Goal: Task Accomplishment & Management: Complete application form

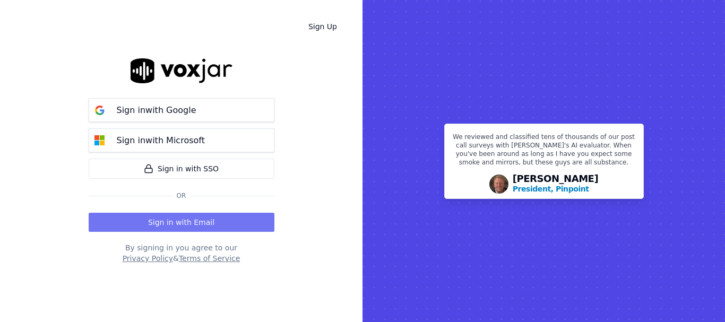
click at [177, 224] on button "Sign in with Email" at bounding box center [182, 222] width 186 height 19
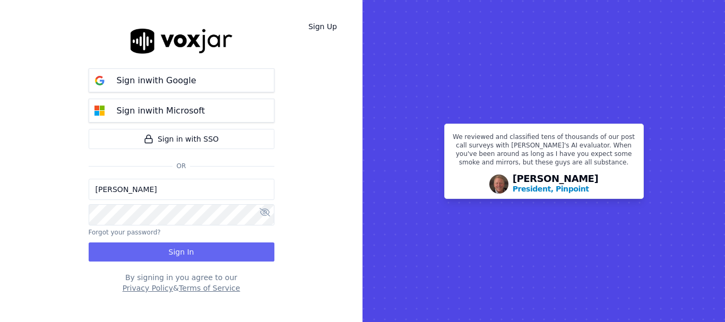
click at [162, 193] on input "[PERSON_NAME]" at bounding box center [182, 189] width 186 height 21
click at [135, 188] on input "sukhwinder.paygeek@gmail.com" at bounding box center [182, 189] width 186 height 21
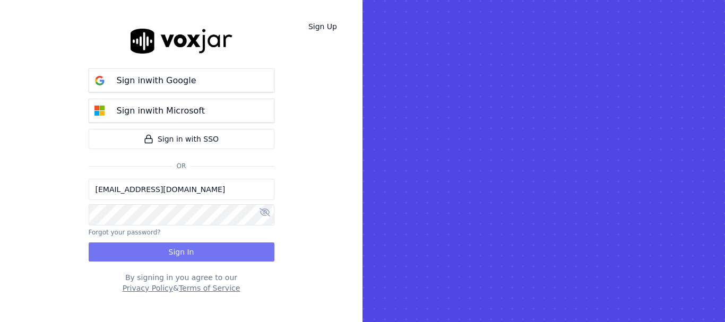
type input "sukhwinderpaygeek@gmail.com"
click at [155, 247] on button "Sign In" at bounding box center [182, 251] width 186 height 19
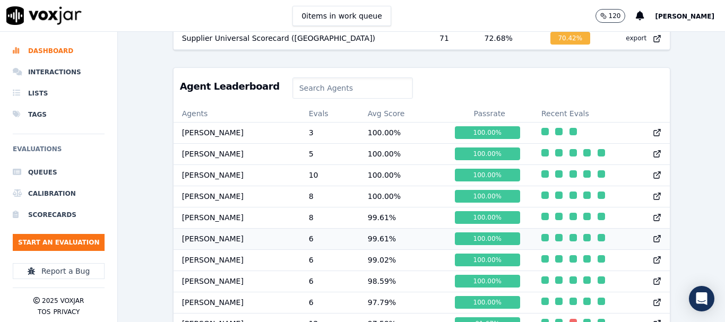
scroll to position [1, 0]
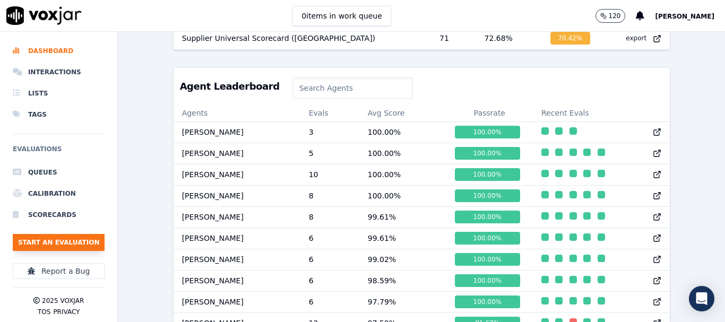
click at [82, 242] on button "Start an Evaluation" at bounding box center [59, 242] width 92 height 17
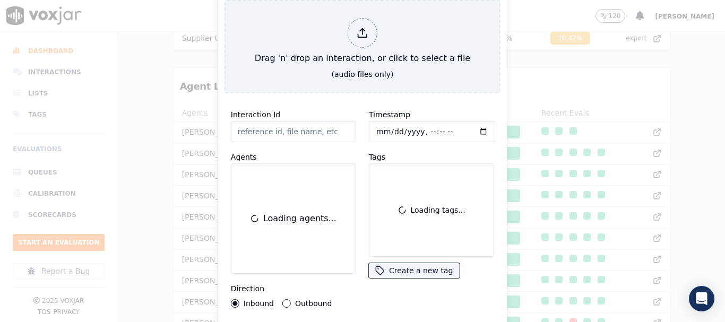
scroll to position [65, 0]
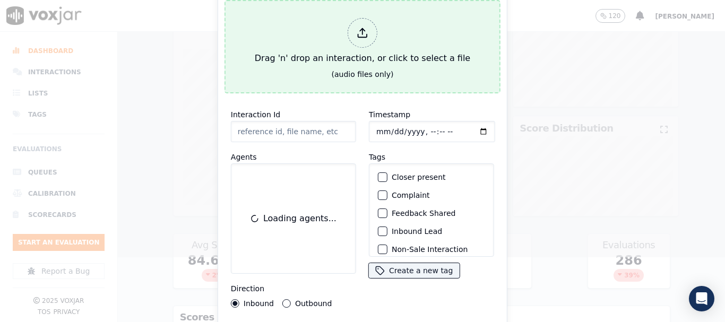
click at [414, 82] on button "Drag 'n' drop an interaction, or click to select a file (audio files only)" at bounding box center [362, 46] width 276 height 93
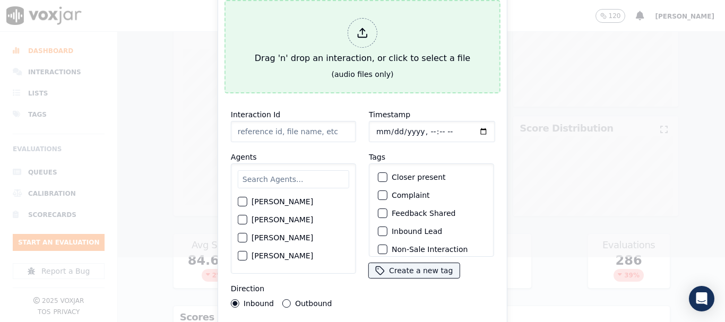
type input "20250904-193256_8147379495-all.mp3"
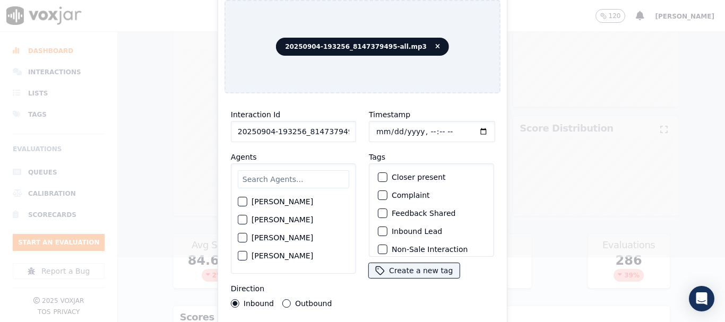
click at [294, 177] on input "text" at bounding box center [293, 179] width 111 height 18
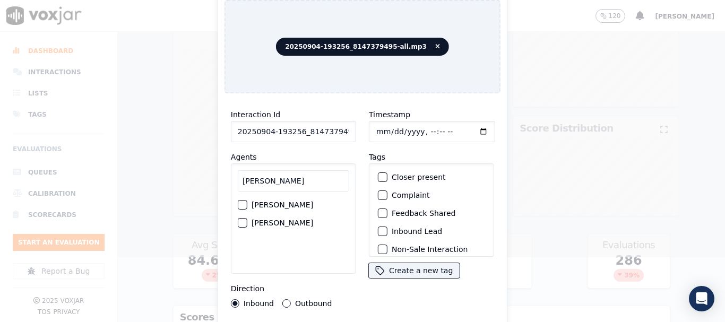
type input "[PERSON_NAME]"
click at [301, 201] on label "[PERSON_NAME]" at bounding box center [282, 204] width 62 height 7
click at [247, 200] on button "[PERSON_NAME]" at bounding box center [243, 205] width 10 height 10
click at [381, 129] on input "Timestamp" at bounding box center [432, 131] width 126 height 21
type input "[DATE]T10:28"
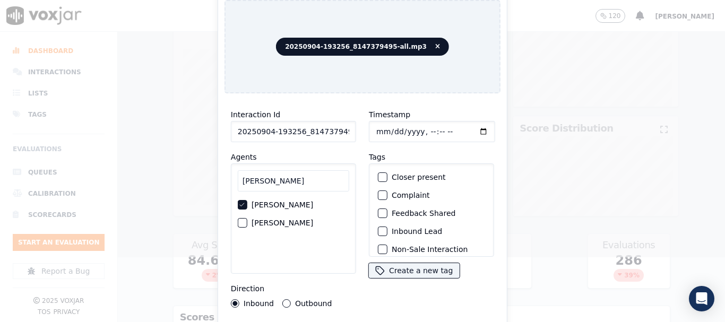
scroll to position [93, 0]
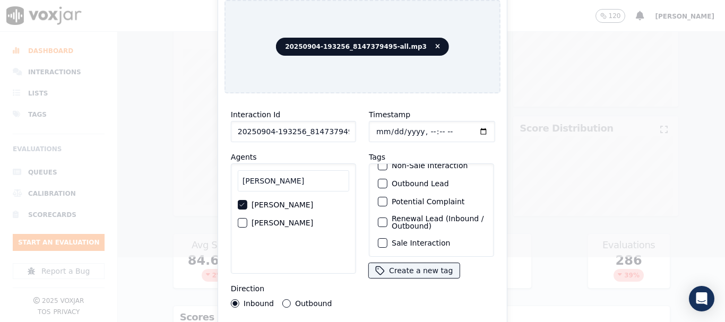
click at [432, 239] on label "Sale Interaction" at bounding box center [421, 242] width 58 height 7
click at [387, 238] on button "Sale Interaction" at bounding box center [383, 243] width 10 height 10
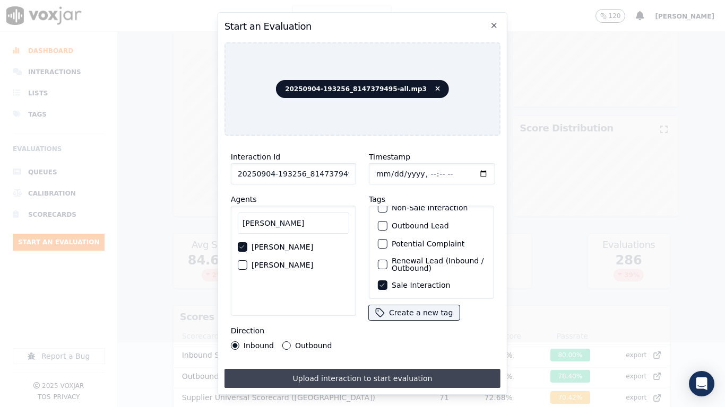
click at [416, 322] on button "Upload interaction to start evaluation" at bounding box center [362, 378] width 276 height 19
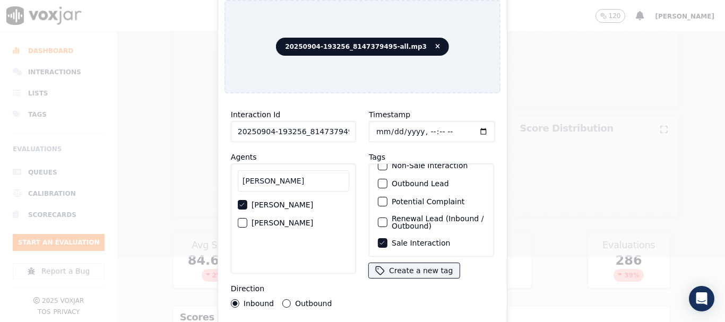
scroll to position [0, 0]
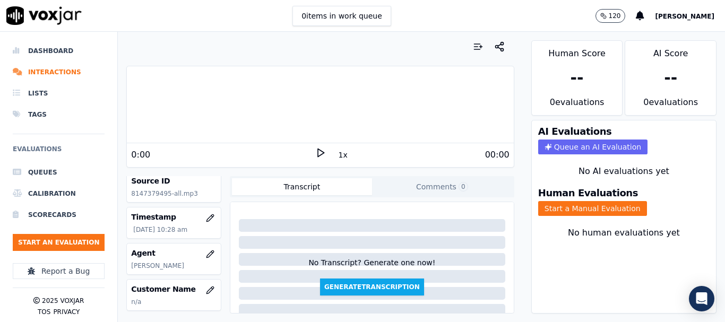
scroll to position [106, 0]
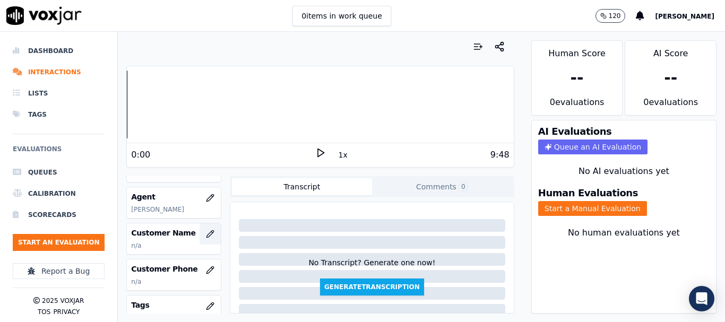
click at [206, 233] on icon "button" at bounding box center [210, 234] width 8 height 8
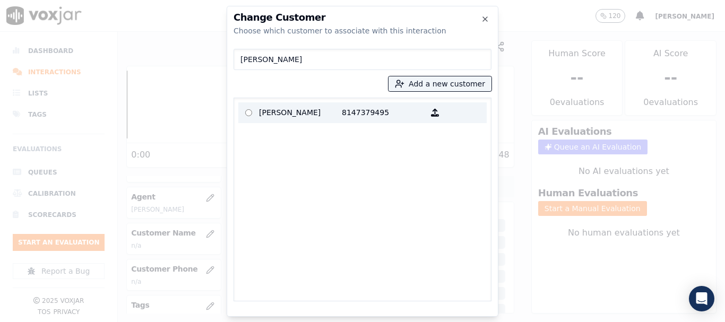
type input "[PERSON_NAME]"
click at [280, 112] on p "[PERSON_NAME]" at bounding box center [300, 113] width 83 height 16
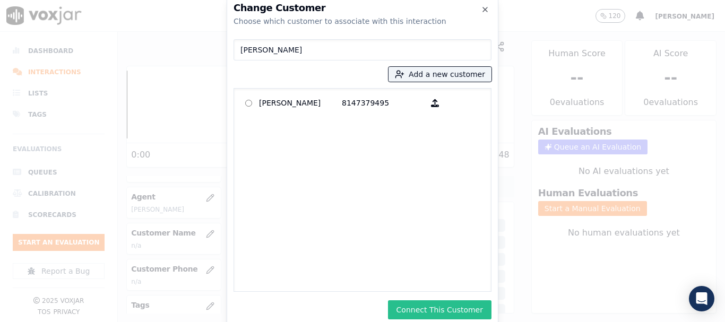
click at [482, 317] on button "Connect This Customer" at bounding box center [439, 309] width 103 height 19
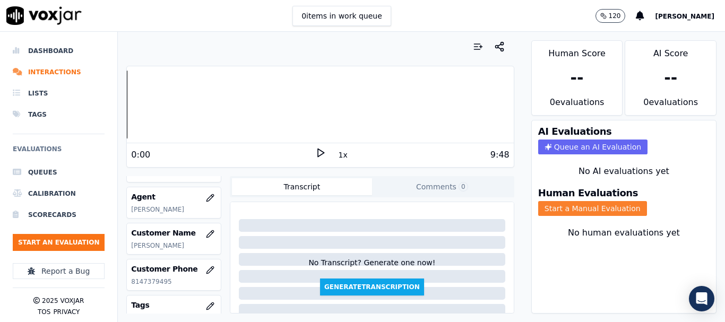
click at [558, 207] on button "Start a Manual Evaluation" at bounding box center [592, 208] width 109 height 15
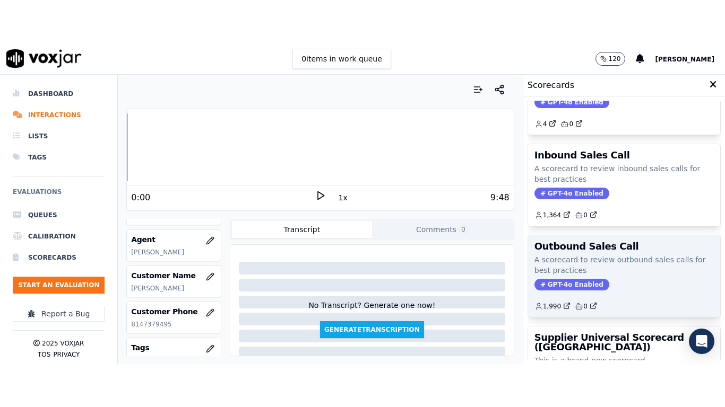
scroll to position [212, 0]
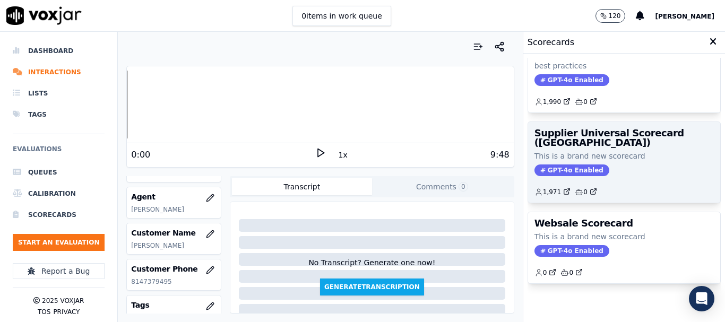
click at [594, 153] on p "This is a brand new scorecard" at bounding box center [623, 156] width 179 height 11
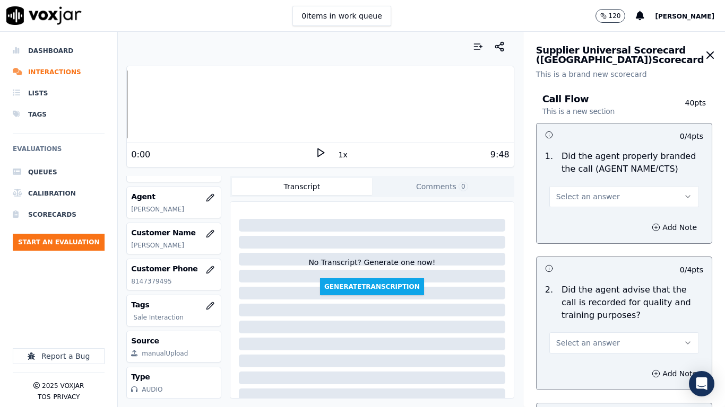
drag, startPoint x: 581, startPoint y: 199, endPoint x: 582, endPoint y: 207, distance: 8.0
click at [581, 199] on span "Select an answer" at bounding box center [588, 197] width 64 height 11
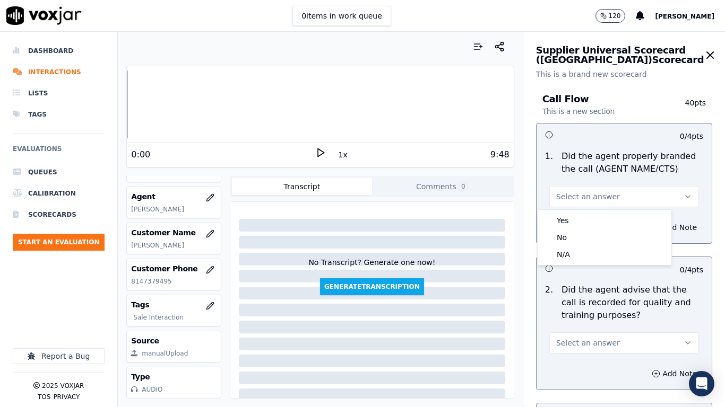
click at [582, 208] on div "1 . Did the agent properly branded the call (AGENT NAME/CTS) Select an answer" at bounding box center [623, 179] width 175 height 66
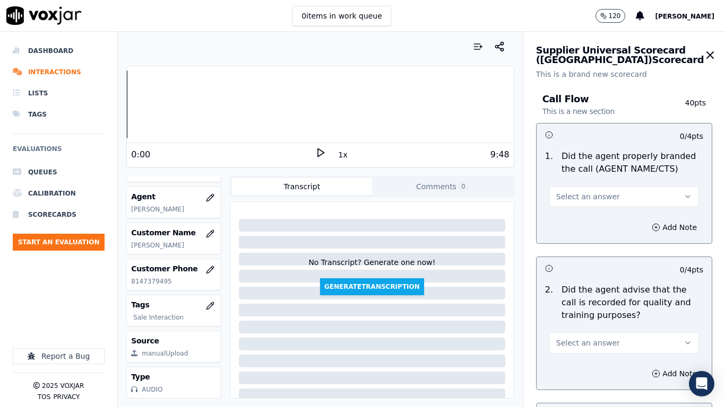
click at [579, 197] on span "Select an answer" at bounding box center [588, 197] width 64 height 11
click at [585, 220] on div "Yes" at bounding box center [604, 220] width 129 height 17
click at [583, 322] on span "Select an answer" at bounding box center [588, 343] width 64 height 11
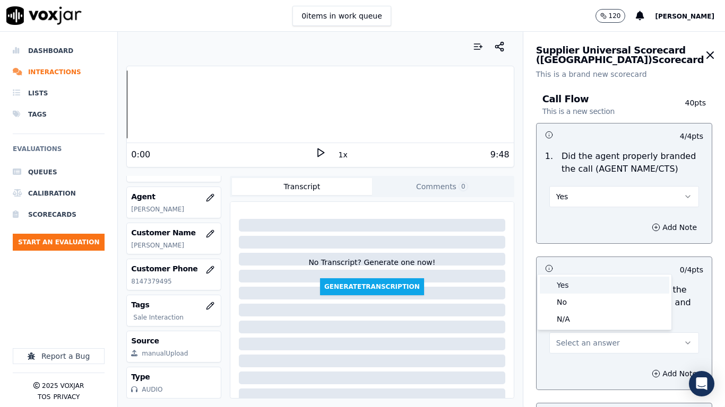
click at [576, 286] on div "Yes" at bounding box center [604, 285] width 129 height 17
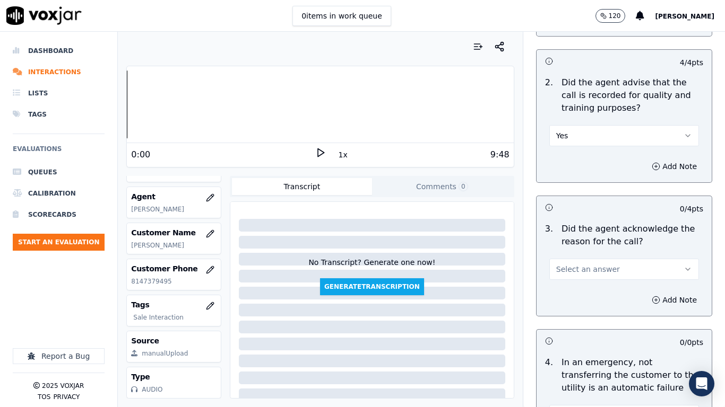
scroll to position [424, 0]
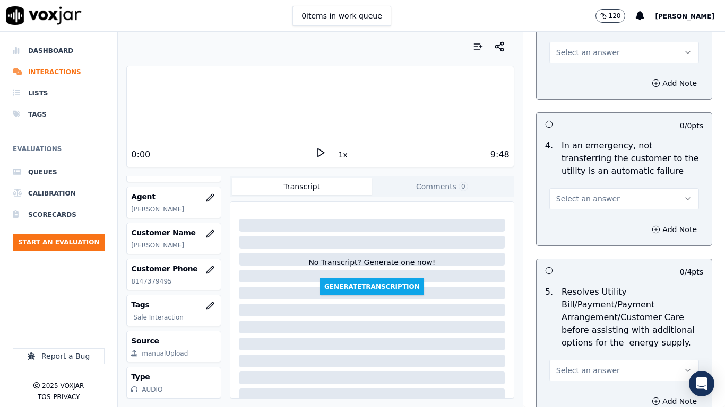
click at [573, 50] on span "Select an answer" at bounding box center [588, 52] width 64 height 11
click at [576, 71] on div "Yes" at bounding box center [604, 76] width 129 height 17
click at [604, 206] on button "Select an answer" at bounding box center [624, 198] width 150 height 21
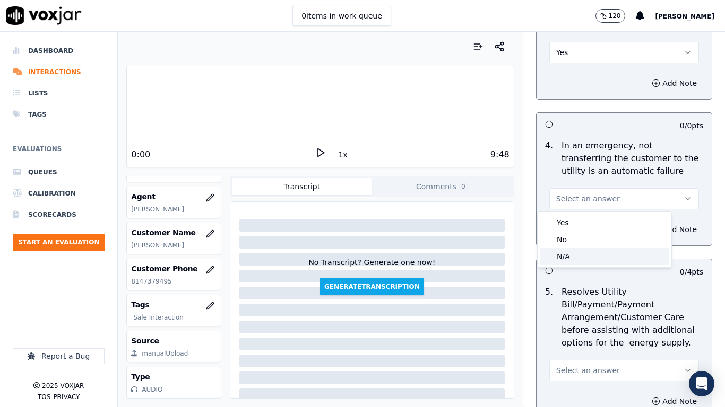
click at [586, 254] on div "N/A" at bounding box center [604, 256] width 129 height 17
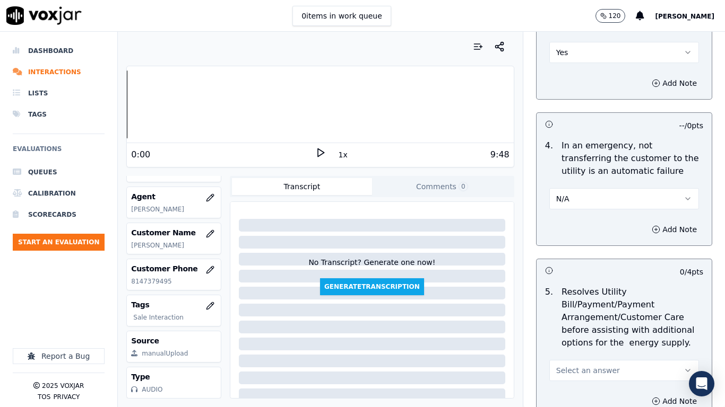
click at [578, 322] on span "Select an answer" at bounding box center [588, 371] width 64 height 11
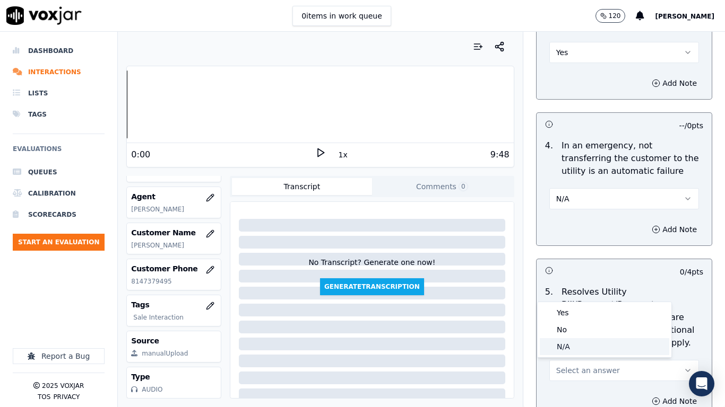
click at [578, 322] on div "N/A" at bounding box center [604, 346] width 129 height 17
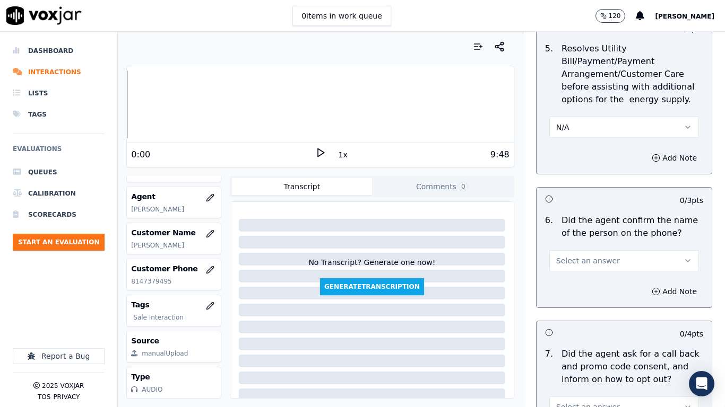
scroll to position [743, 0]
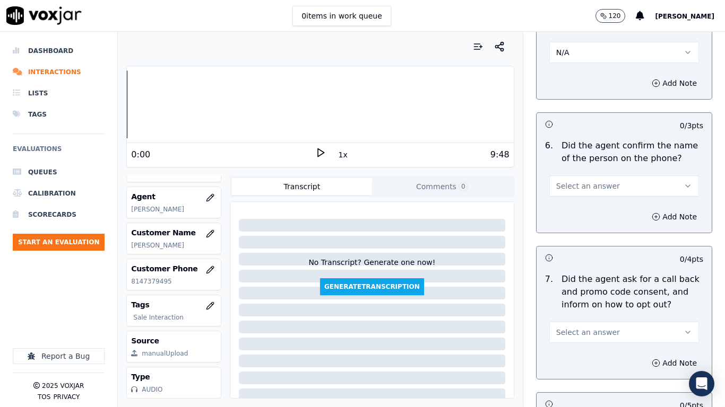
click at [572, 184] on span "Select an answer" at bounding box center [588, 186] width 64 height 11
click at [578, 211] on div "Yes" at bounding box center [604, 210] width 129 height 17
click at [599, 322] on button "Select an answer" at bounding box center [624, 332] width 150 height 21
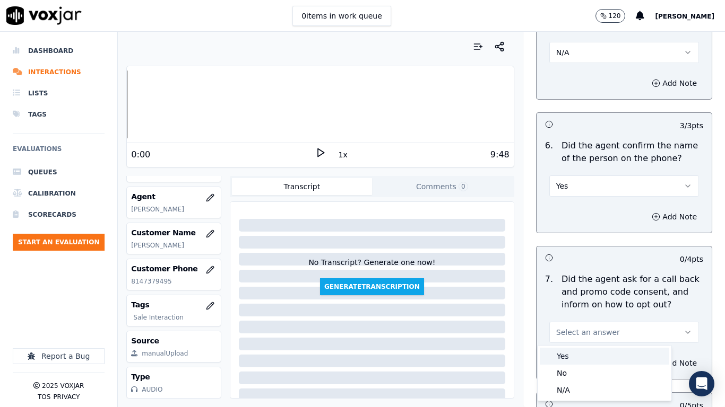
click at [570, 322] on div "Yes" at bounding box center [604, 356] width 129 height 17
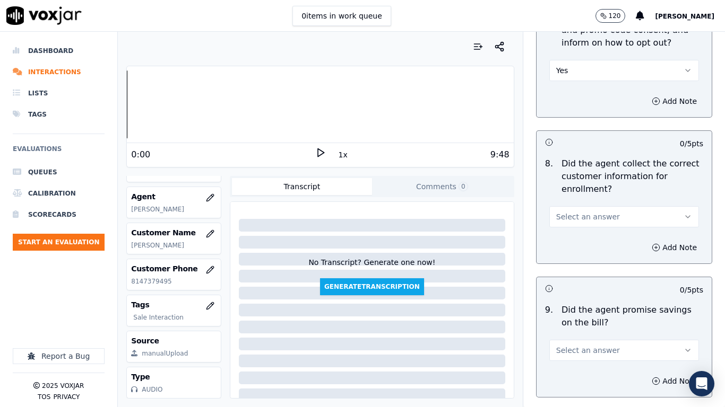
scroll to position [1167, 0]
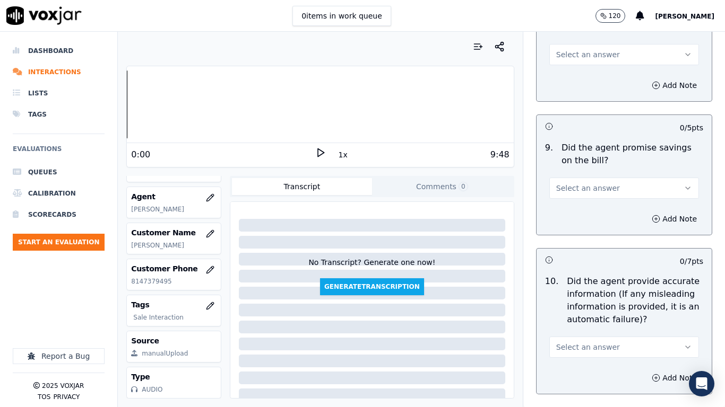
click at [573, 55] on span "Select an answer" at bounding box center [588, 54] width 64 height 11
click at [583, 99] on div "No" at bounding box center [604, 95] width 129 height 17
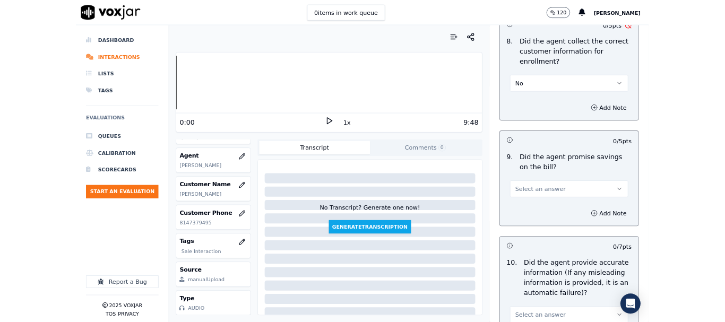
scroll to position [1061, 0]
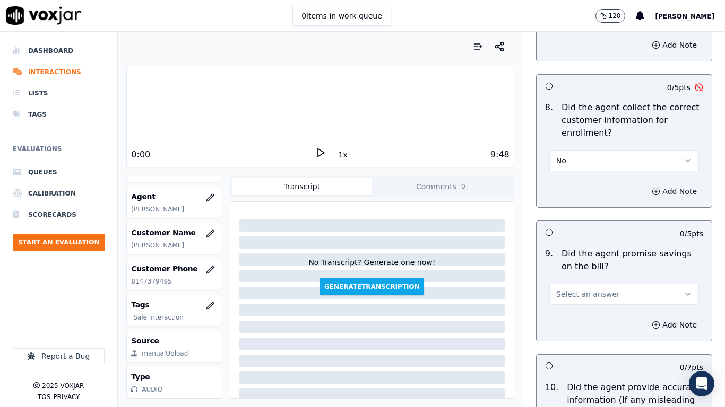
click at [654, 189] on button "Add Note" at bounding box center [674, 191] width 58 height 15
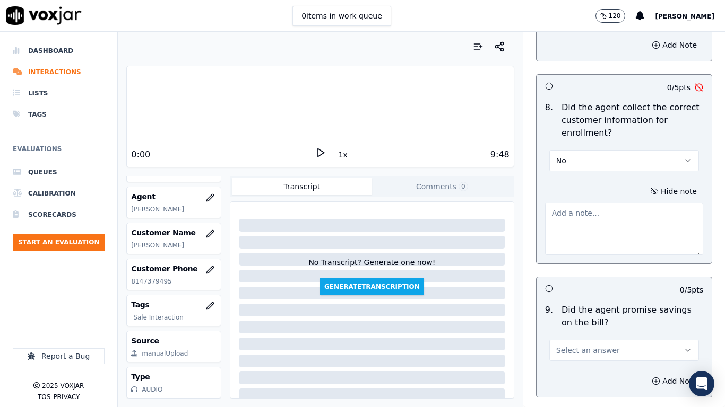
click at [599, 229] on textarea at bounding box center [624, 229] width 158 height 52
drag, startPoint x: 639, startPoint y: 222, endPoint x: 506, endPoint y: 206, distance: 133.5
click at [506, 206] on div "Your browser does not support the audio element. 0:00 1x 9:48 Voxjar ID 6d35877…" at bounding box center [421, 220] width 607 height 376
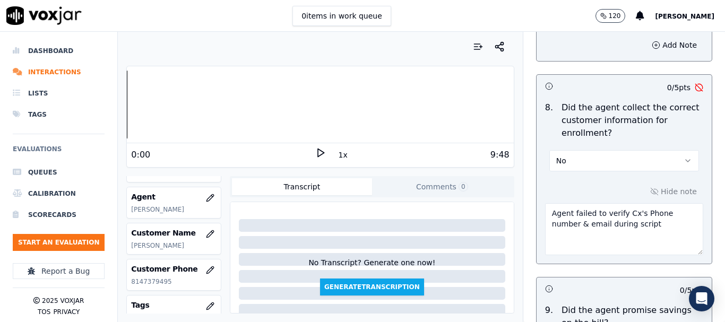
paste textarea "ask for the customer's phone number and email during the script"
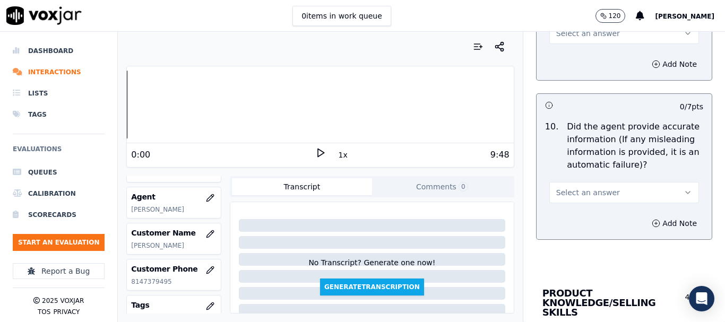
scroll to position [1379, 0]
type textarea "Agent failed to ask for the customer's phone number and email during the script"
click at [569, 33] on span "Select an answer" at bounding box center [588, 32] width 64 height 11
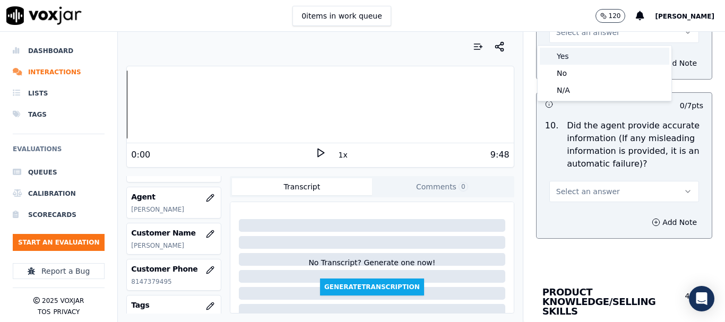
click at [578, 52] on div "Yes" at bounding box center [604, 56] width 129 height 17
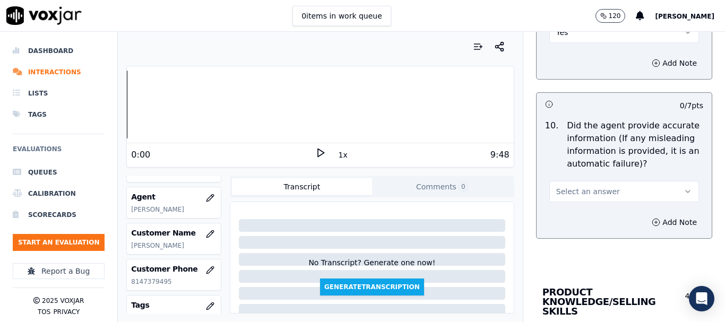
click at [583, 183] on button "Select an answer" at bounding box center [624, 191] width 150 height 21
click at [580, 212] on div "Yes" at bounding box center [604, 215] width 129 height 17
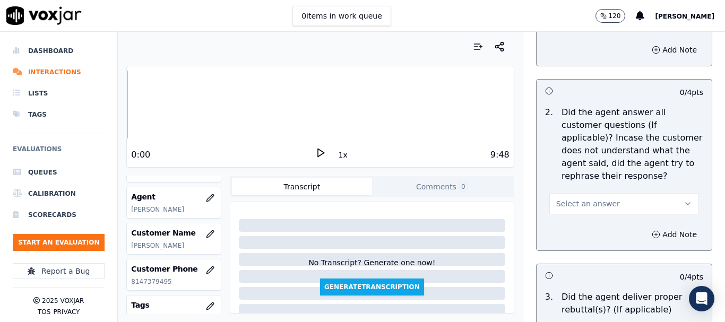
scroll to position [1751, 0]
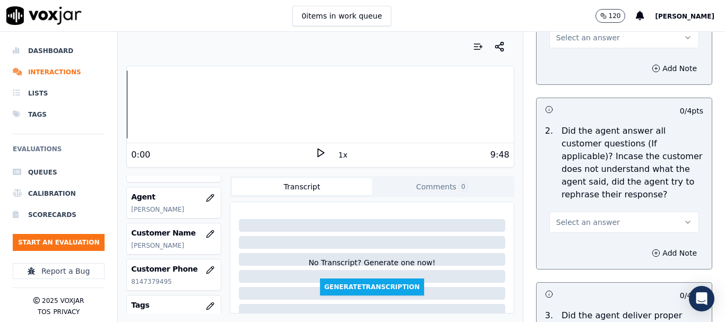
click at [577, 33] on span "Select an answer" at bounding box center [588, 37] width 64 height 11
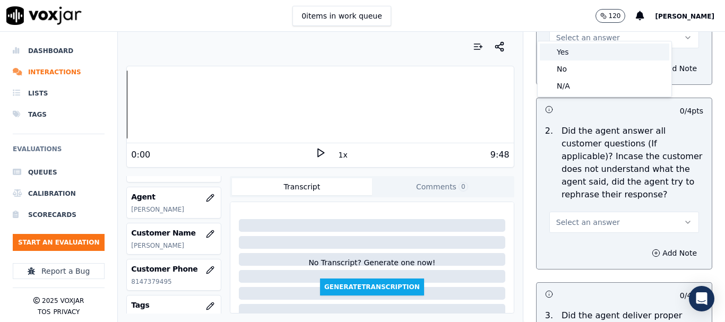
click at [584, 54] on div "Yes" at bounding box center [604, 52] width 129 height 17
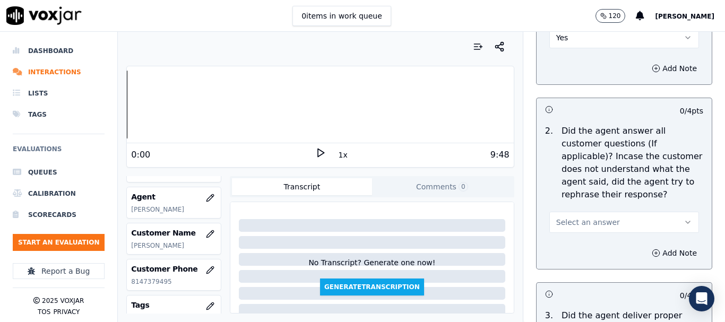
click at [578, 217] on span "Select an answer" at bounding box center [588, 222] width 64 height 11
click at [578, 234] on div "Yes" at bounding box center [604, 236] width 129 height 17
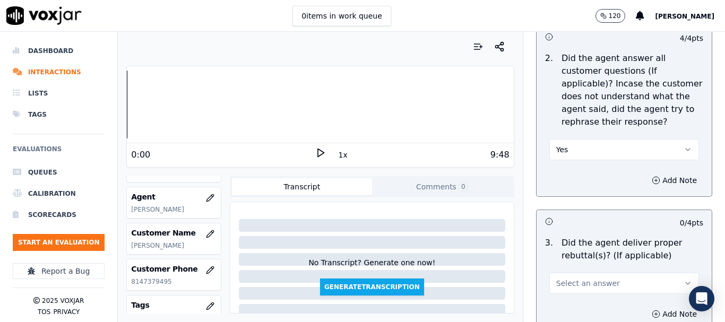
scroll to position [2016, 0]
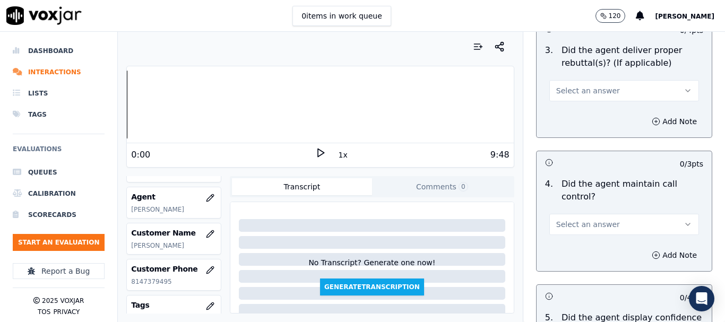
drag, startPoint x: 575, startPoint y: 79, endPoint x: 576, endPoint y: 84, distance: 5.5
click at [576, 85] on span "Select an answer" at bounding box center [588, 90] width 64 height 11
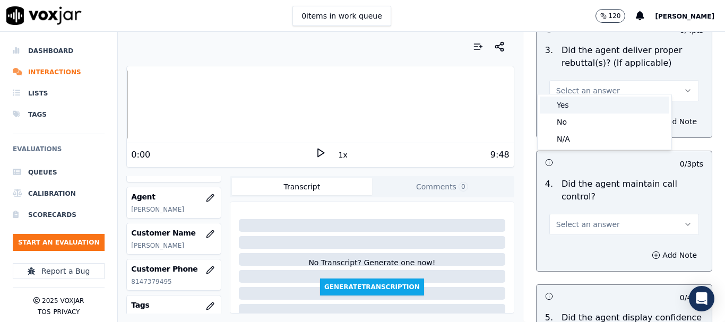
click at [585, 106] on div "Yes" at bounding box center [604, 105] width 129 height 17
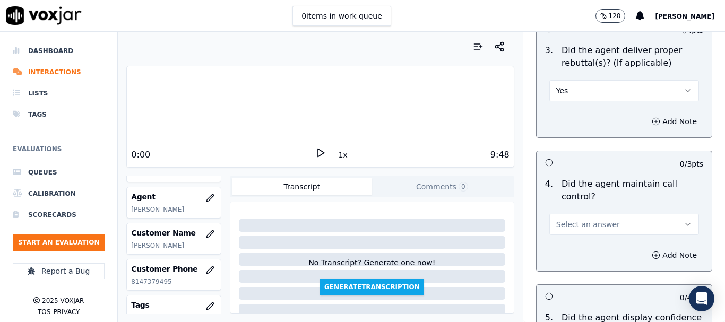
click at [578, 219] on span "Select an answer" at bounding box center [588, 224] width 64 height 11
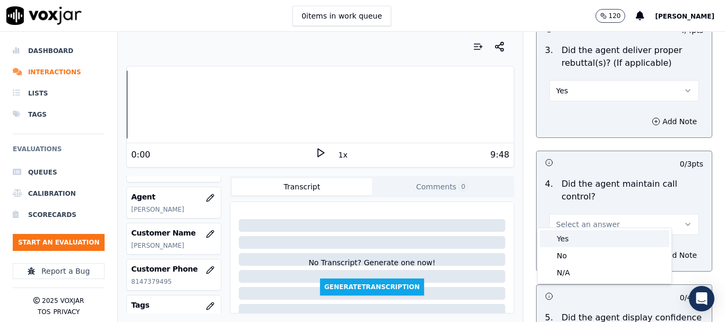
click at [566, 242] on div "Yes" at bounding box center [604, 238] width 129 height 17
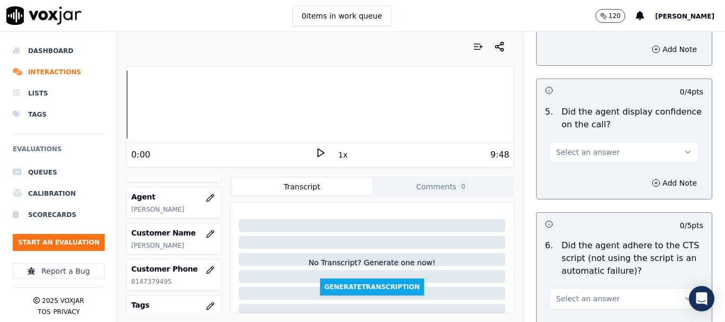
scroll to position [2334, 0]
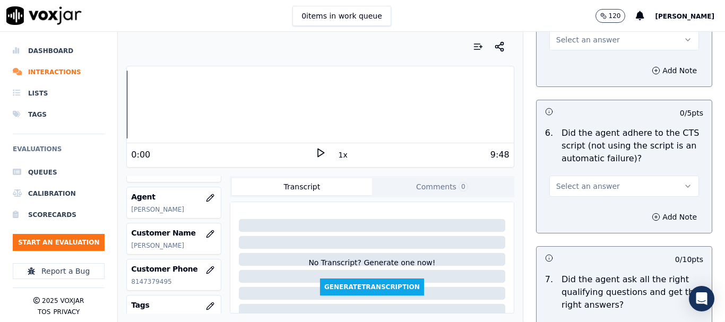
drag, startPoint x: 567, startPoint y: 31, endPoint x: 571, endPoint y: 40, distance: 10.2
click at [567, 31] on div "0 items in work queue 120 [PERSON_NAME]" at bounding box center [362, 16] width 725 height 32
click at [566, 34] on span "Select an answer" at bounding box center [588, 39] width 64 height 11
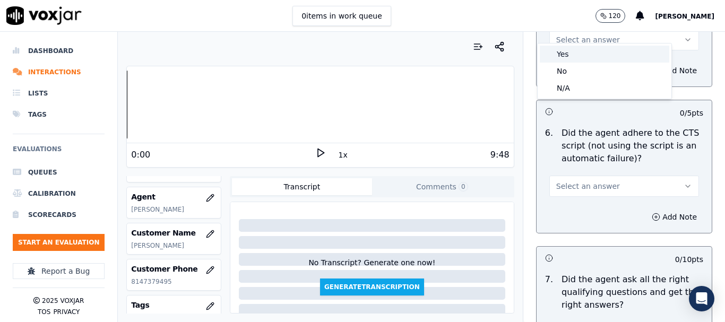
click at [573, 56] on div "Yes" at bounding box center [604, 54] width 129 height 17
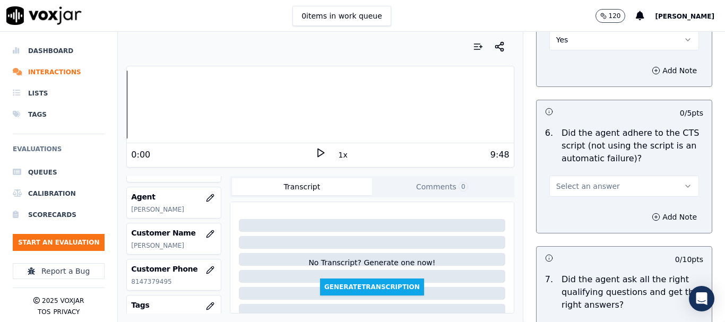
click at [568, 181] on span "Select an answer" at bounding box center [588, 186] width 64 height 11
click at [570, 203] on div "Yes" at bounding box center [604, 200] width 129 height 17
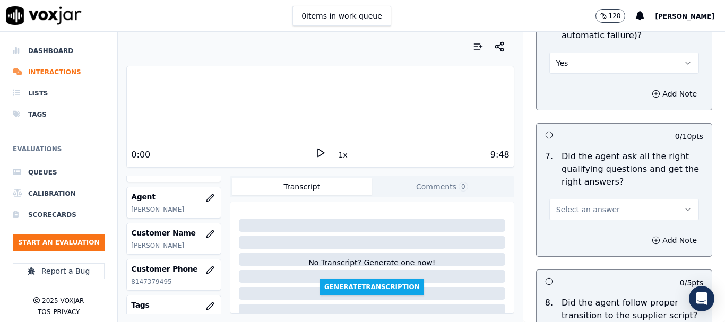
scroll to position [2600, 0]
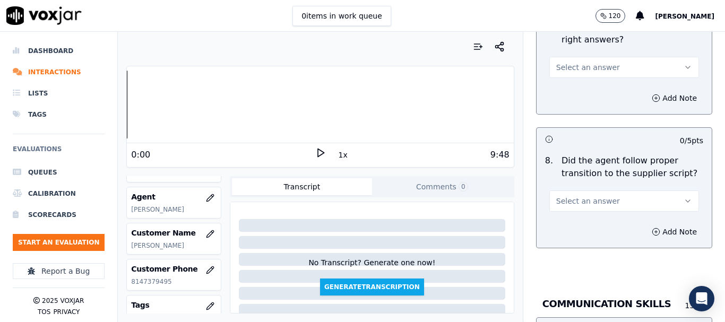
click at [567, 62] on span "Select an answer" at bounding box center [588, 67] width 64 height 11
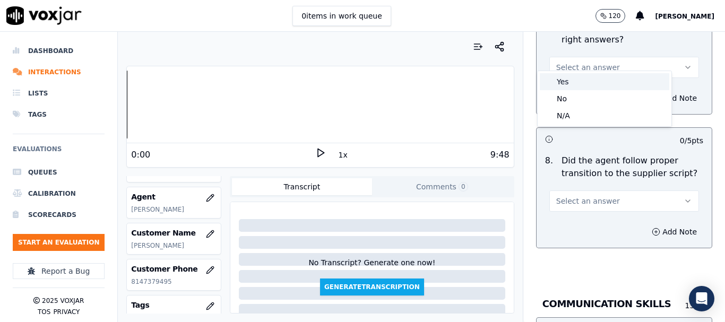
click at [581, 84] on div "Yes" at bounding box center [604, 81] width 129 height 17
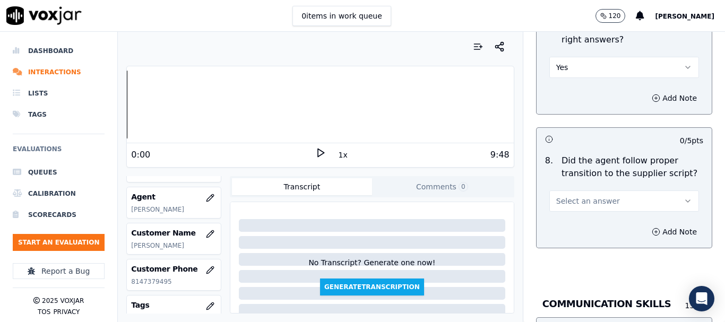
click at [581, 196] on span "Select an answer" at bounding box center [588, 201] width 64 height 11
click at [580, 218] on div "Yes" at bounding box center [604, 215] width 129 height 17
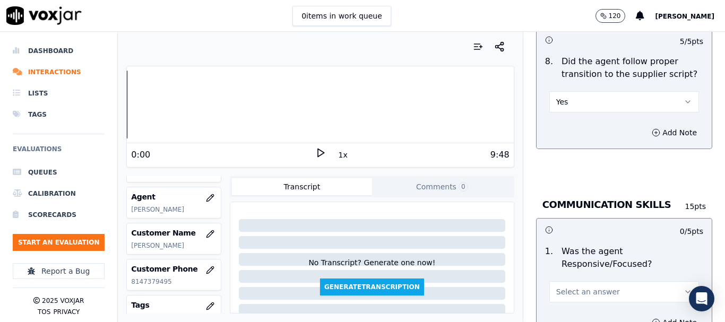
scroll to position [2865, 0]
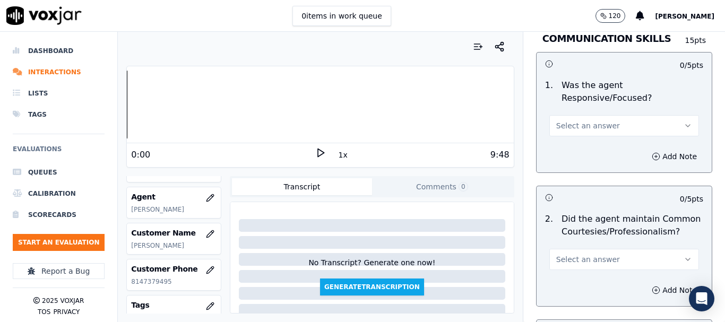
click at [577, 120] on span "Select an answer" at bounding box center [588, 125] width 64 height 11
click at [580, 140] on div "Yes" at bounding box center [604, 140] width 129 height 17
click at [598, 254] on span "Select an answer" at bounding box center [588, 259] width 64 height 11
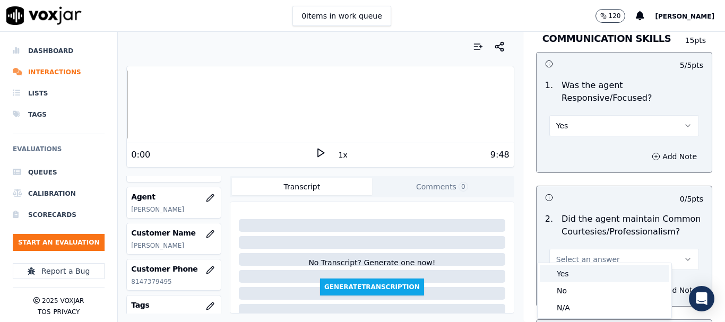
click at [579, 279] on div "Yes" at bounding box center [604, 273] width 129 height 17
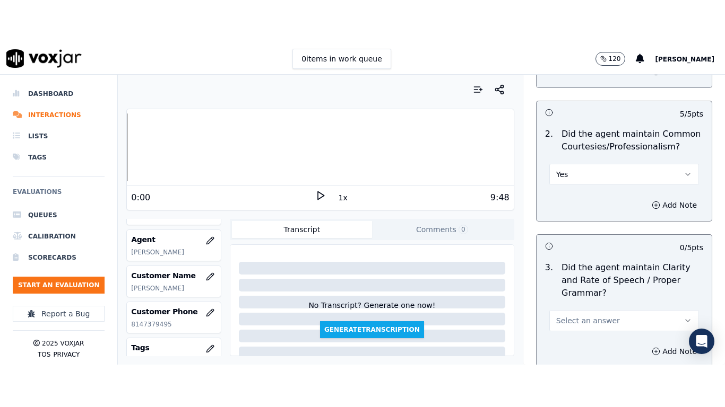
scroll to position [3077, 0]
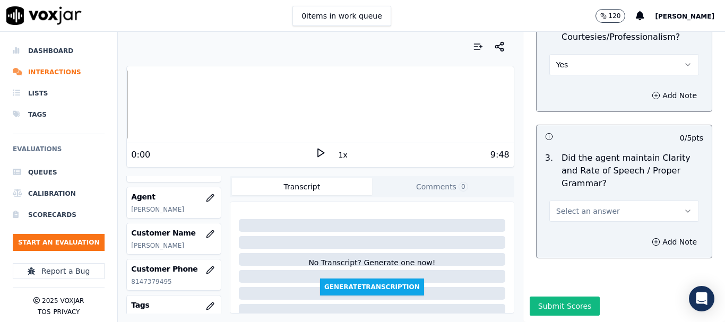
click at [584, 206] on span "Select an answer" at bounding box center [588, 211] width 64 height 11
click at [578, 210] on div "Yes" at bounding box center [604, 207] width 129 height 17
click at [572, 297] on button "Submit Scores" at bounding box center [564, 306] width 71 height 19
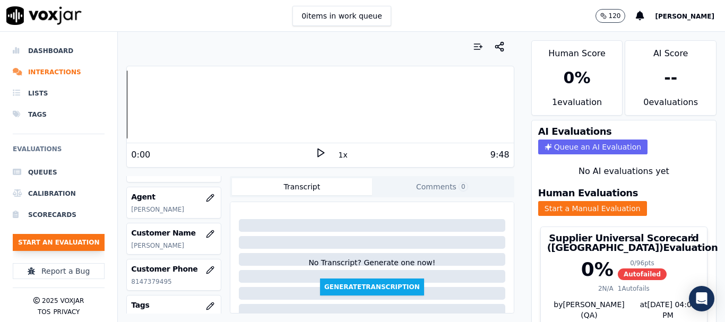
click at [73, 239] on button "Start an Evaluation" at bounding box center [59, 242] width 92 height 17
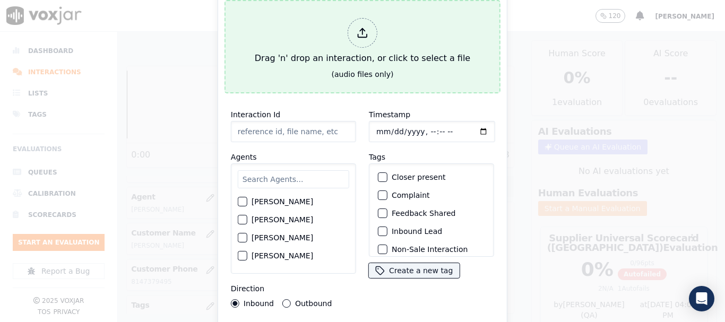
drag, startPoint x: 341, startPoint y: 39, endPoint x: 415, endPoint y: 1, distance: 83.0
click at [415, 1] on button "Drag 'n' drop an interaction, or click to select a file (audio files only)" at bounding box center [362, 46] width 276 height 93
type input "20250904-144506_2074912966-all.mp3"
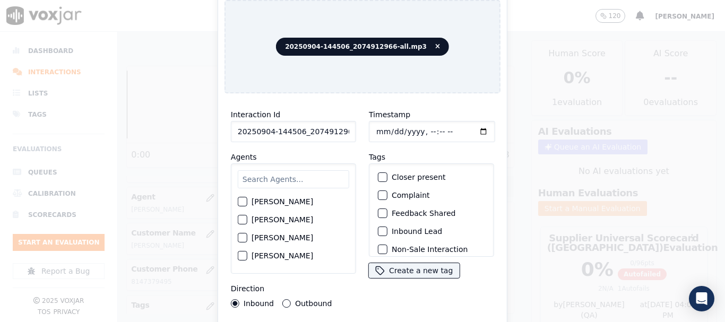
click at [287, 181] on input "text" at bounding box center [293, 179] width 111 height 18
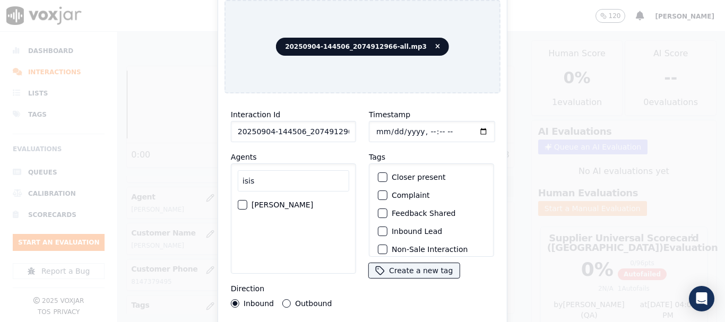
type input "isis"
click at [277, 201] on label "[PERSON_NAME]" at bounding box center [282, 204] width 62 height 7
click at [247, 200] on button "[PERSON_NAME]" at bounding box center [243, 205] width 10 height 10
click at [376, 125] on input "Timestamp" at bounding box center [432, 131] width 126 height 21
type input "[DATE]T10:34"
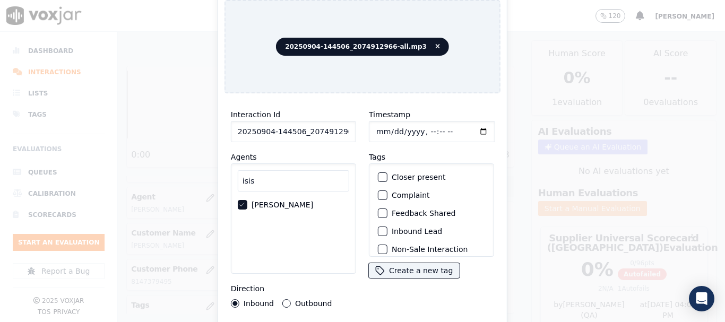
scroll to position [93, 0]
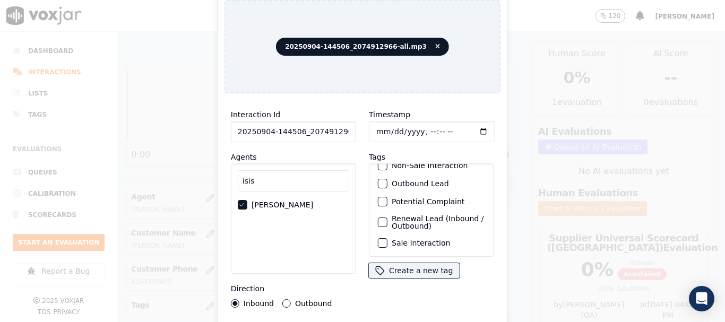
click at [437, 239] on label "Sale Interaction" at bounding box center [421, 242] width 58 height 7
click at [387, 238] on button "Sale Interaction" at bounding box center [383, 243] width 10 height 10
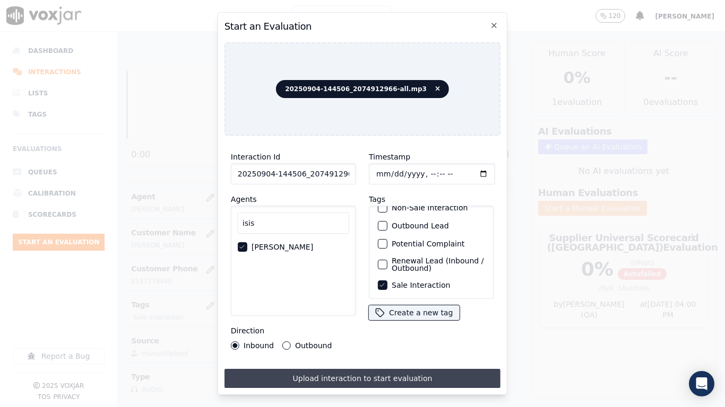
click at [432, 322] on button "Upload interaction to start evaluation" at bounding box center [362, 378] width 276 height 19
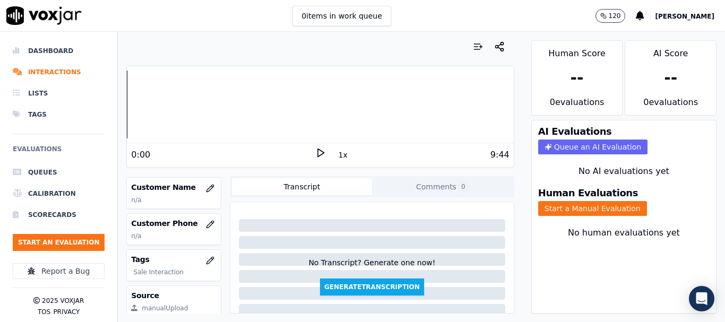
scroll to position [159, 0]
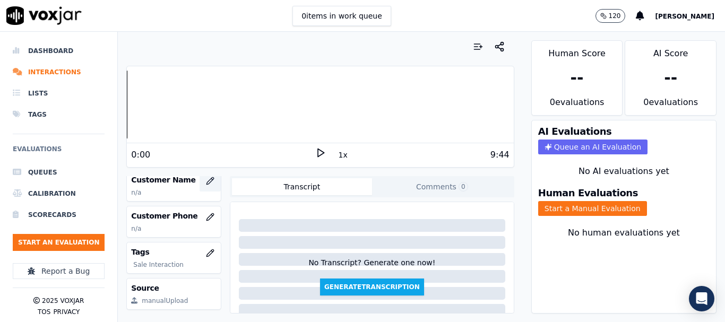
click at [206, 184] on icon "button" at bounding box center [210, 181] width 8 height 8
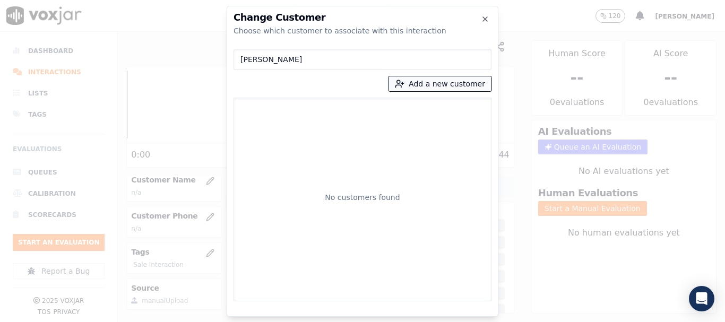
type input "[PERSON_NAME]"
click at [426, 84] on button "Add a new customer" at bounding box center [439, 83] width 103 height 15
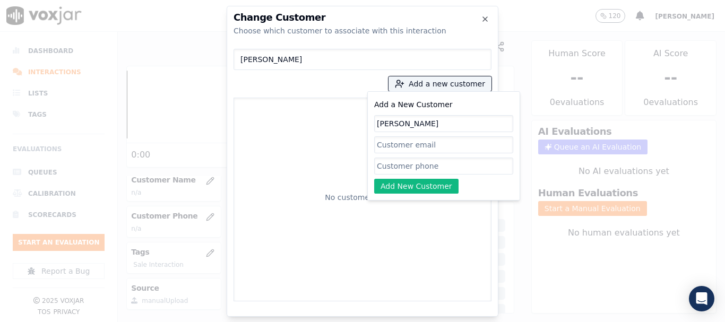
type input "[PERSON_NAME]"
click at [416, 160] on input "Add a New Customer" at bounding box center [443, 166] width 139 height 17
paste input "2074912966"
type input "2074912966"
click at [413, 185] on button "Add New Customer" at bounding box center [416, 186] width 84 height 15
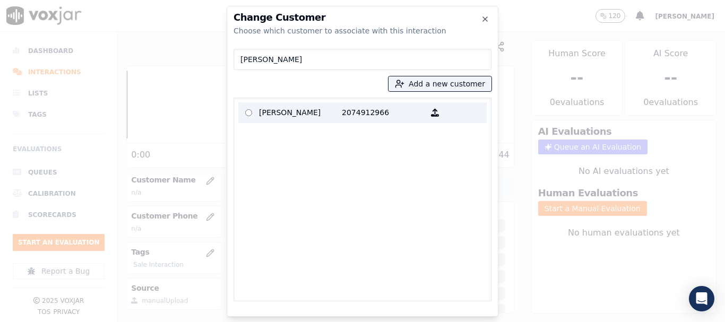
click at [291, 115] on p "[PERSON_NAME]" at bounding box center [300, 113] width 83 height 16
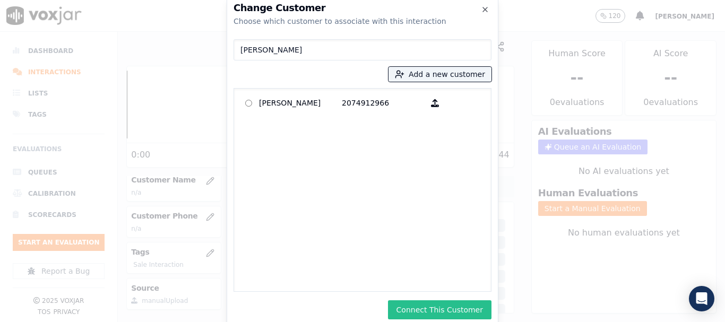
click at [466, 306] on button "Connect This Customer" at bounding box center [439, 309] width 103 height 19
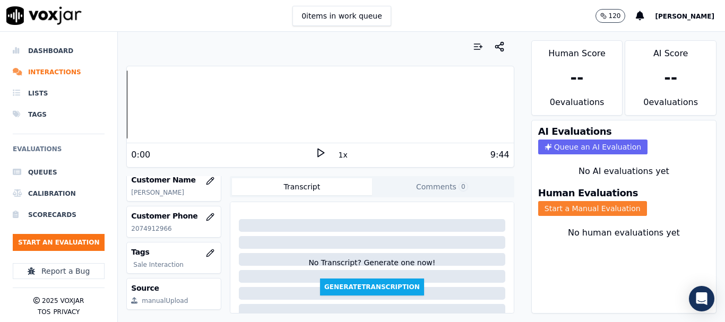
click at [578, 206] on button "Start a Manual Evaluation" at bounding box center [592, 208] width 109 height 15
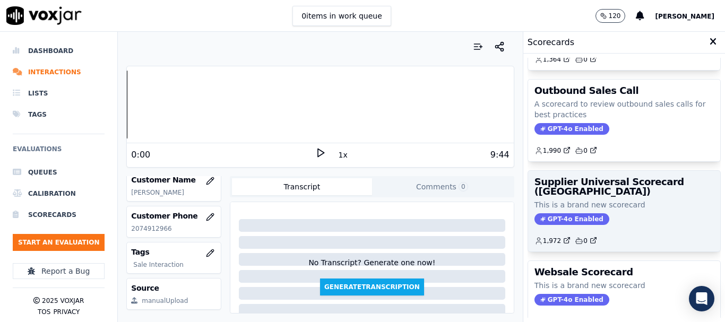
click at [595, 197] on div "Supplier Universal Scorecard ([GEOGRAPHIC_DATA]) This is a brand new scorecard …" at bounding box center [624, 211] width 192 height 81
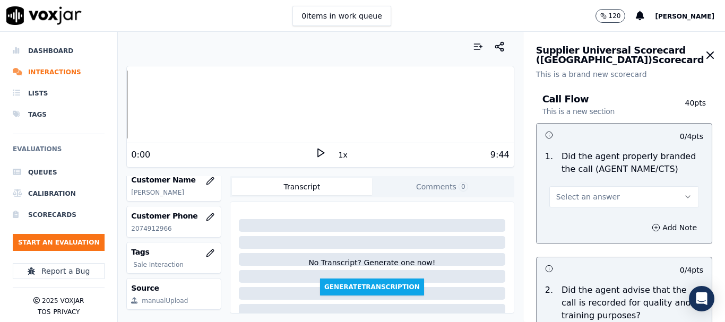
click at [576, 196] on span "Select an answer" at bounding box center [588, 197] width 64 height 11
click at [575, 221] on div "Yes" at bounding box center [604, 220] width 129 height 17
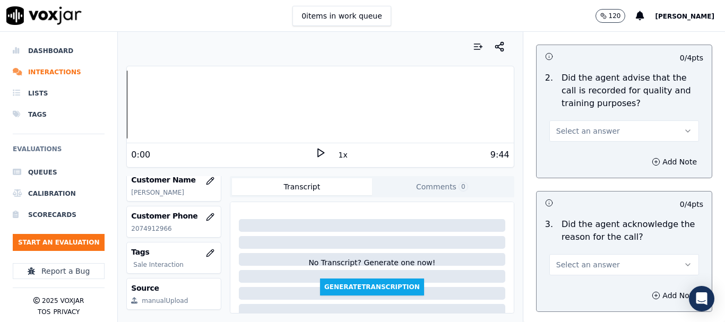
click at [581, 134] on span "Select an answer" at bounding box center [588, 131] width 64 height 11
click at [581, 154] on div "Yes" at bounding box center [604, 154] width 129 height 17
click at [593, 258] on button "Select an answer" at bounding box center [624, 264] width 150 height 21
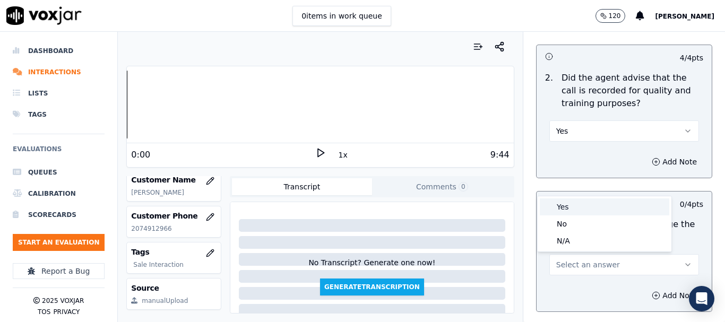
click at [572, 209] on div "Yes" at bounding box center [604, 206] width 129 height 17
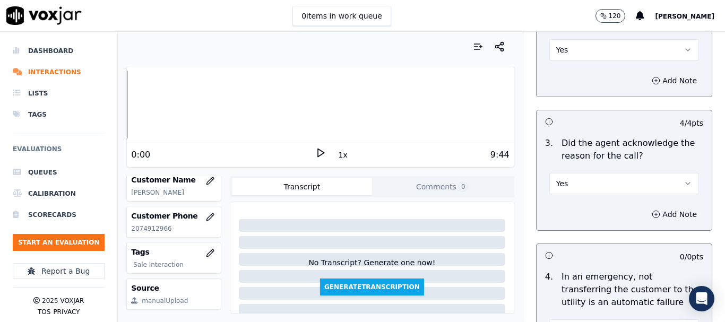
scroll to position [424, 0]
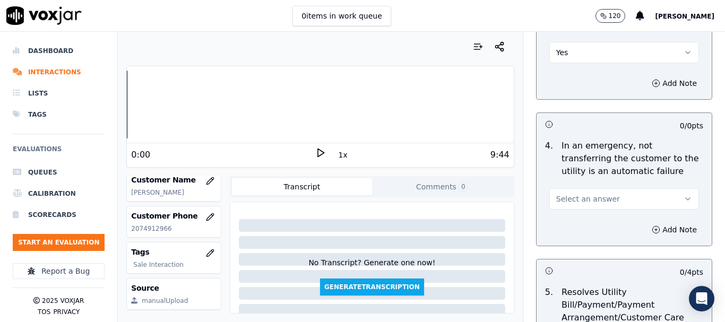
click at [572, 194] on span "Select an answer" at bounding box center [588, 199] width 64 height 11
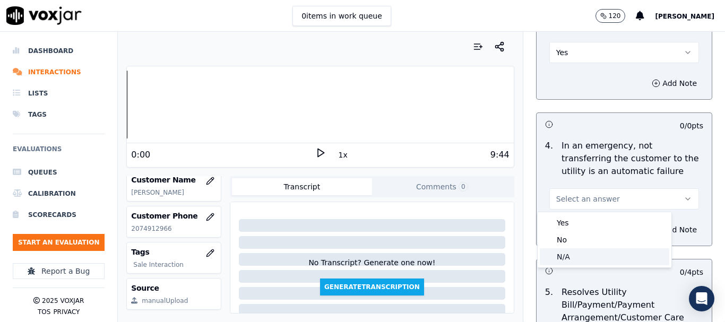
click at [584, 259] on div "N/A" at bounding box center [604, 256] width 129 height 17
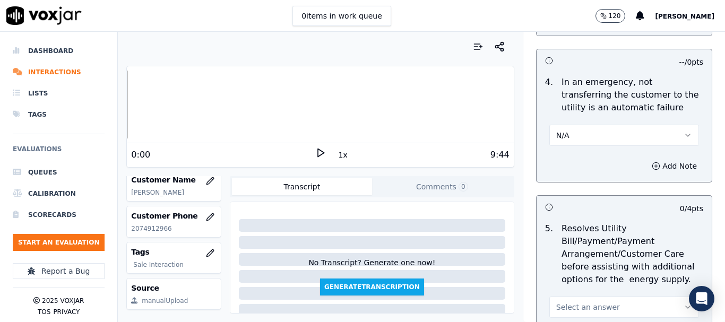
scroll to position [690, 0]
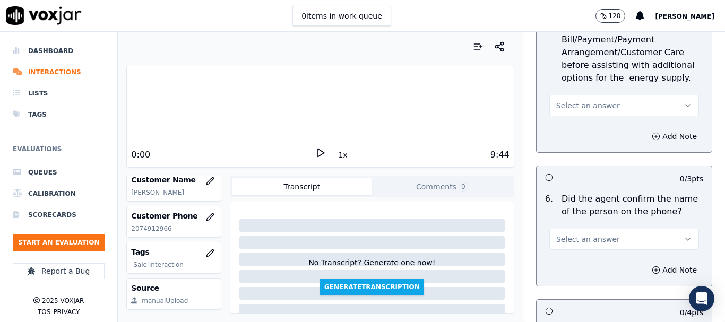
click at [585, 99] on button "Select an answer" at bounding box center [624, 105] width 150 height 21
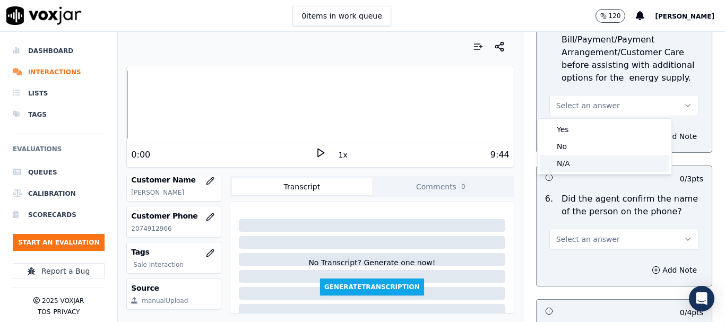
click at [578, 161] on div "N/A" at bounding box center [604, 163] width 129 height 17
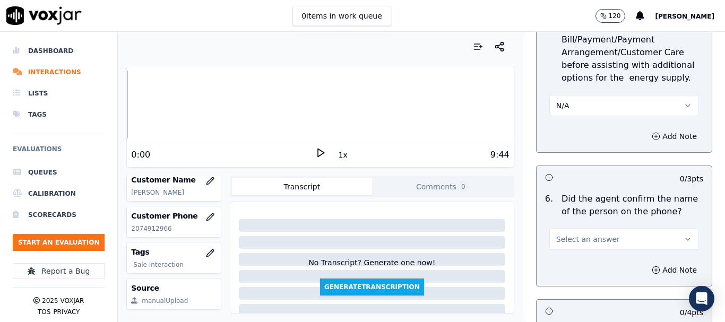
click at [591, 239] on span "Select an answer" at bounding box center [588, 239] width 64 height 11
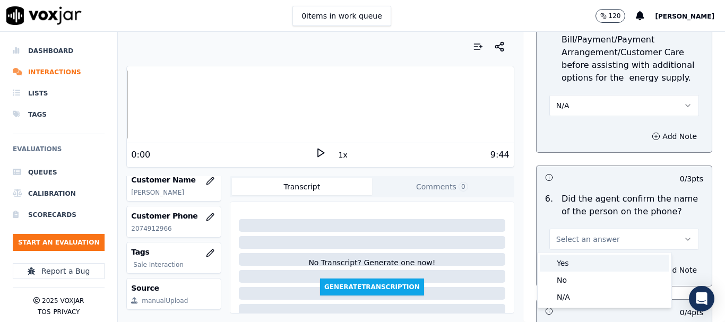
click at [583, 259] on div "Yes" at bounding box center [604, 263] width 129 height 17
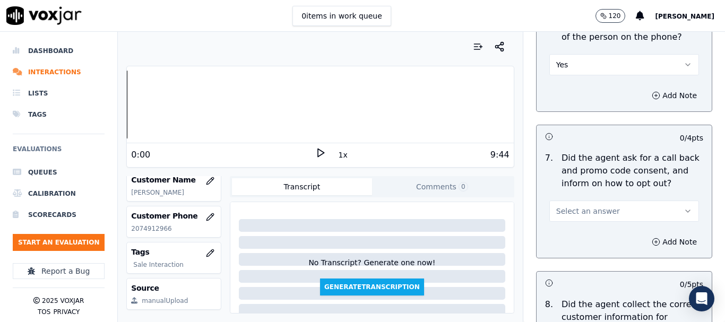
scroll to position [1008, 0]
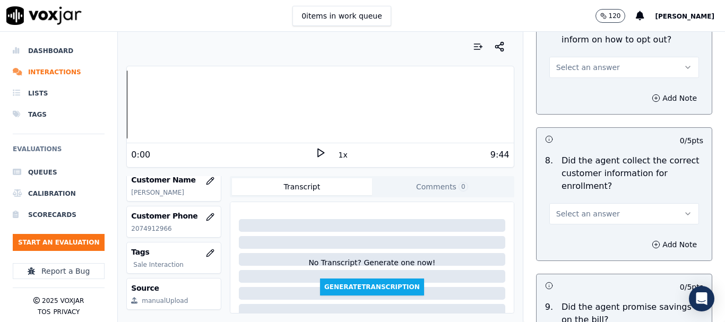
click at [567, 66] on span "Select an answer" at bounding box center [588, 67] width 64 height 11
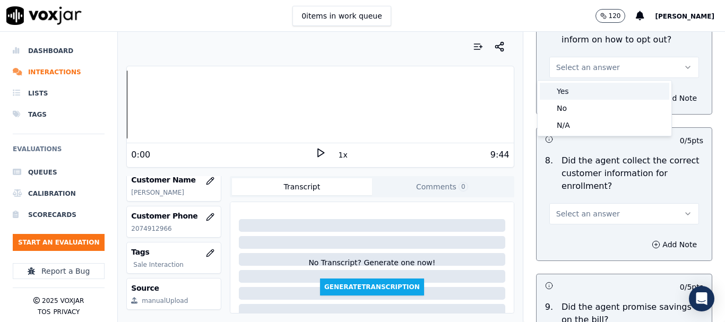
click at [571, 93] on div "Yes" at bounding box center [604, 91] width 129 height 17
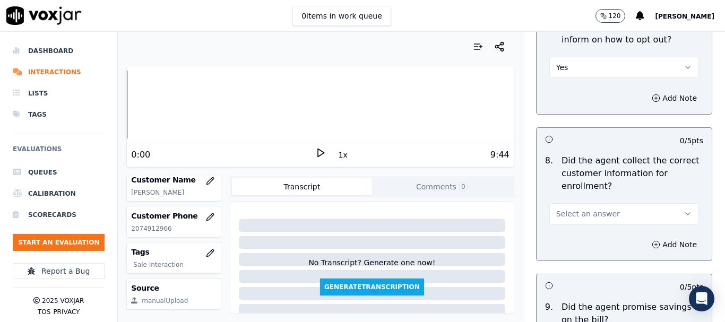
click at [591, 215] on span "Select an answer" at bounding box center [588, 213] width 64 height 11
click at [580, 241] on div "Yes" at bounding box center [604, 237] width 129 height 17
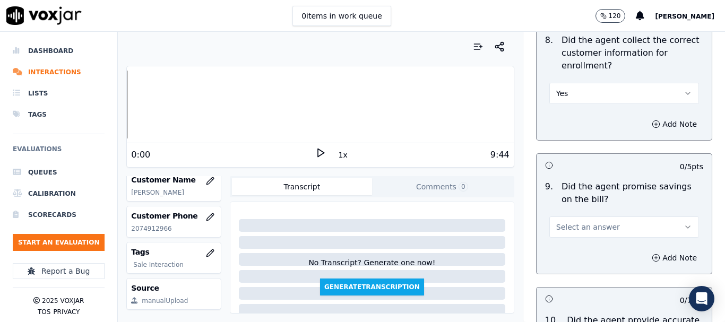
scroll to position [1273, 0]
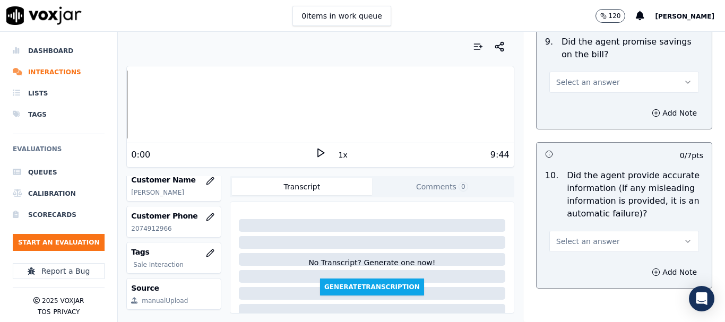
click at [570, 78] on span "Select an answer" at bounding box center [588, 82] width 64 height 11
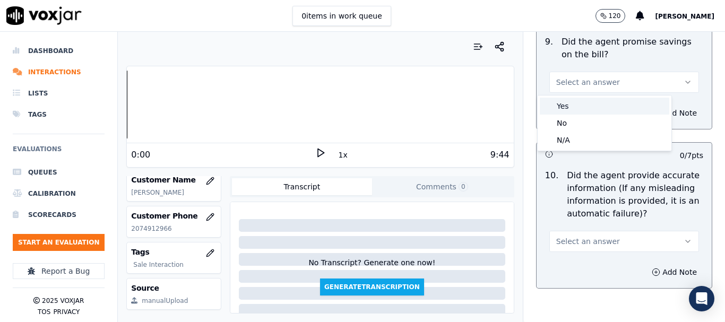
click at [573, 103] on div "Yes" at bounding box center [604, 106] width 129 height 17
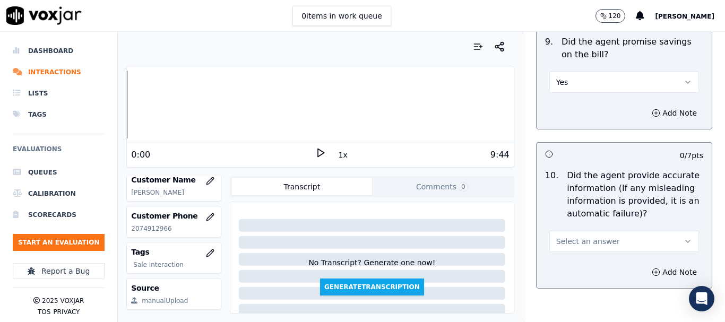
click at [580, 239] on span "Select an answer" at bounding box center [588, 241] width 64 height 11
click at [573, 267] on div "Yes" at bounding box center [604, 265] width 129 height 17
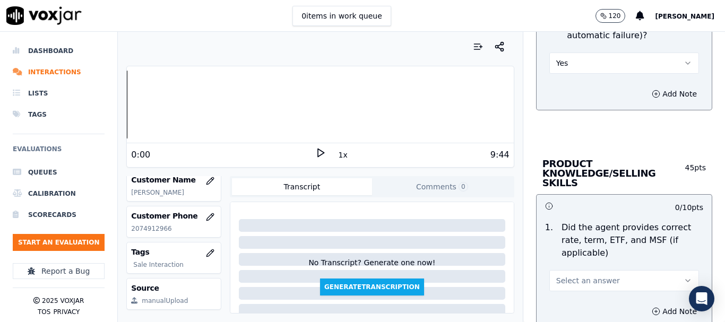
scroll to position [1592, 0]
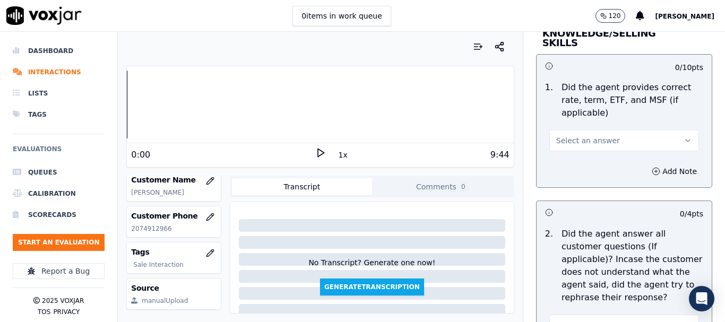
click at [586, 135] on span "Select an answer" at bounding box center [588, 140] width 64 height 11
click at [583, 154] on div "Yes" at bounding box center [604, 154] width 129 height 17
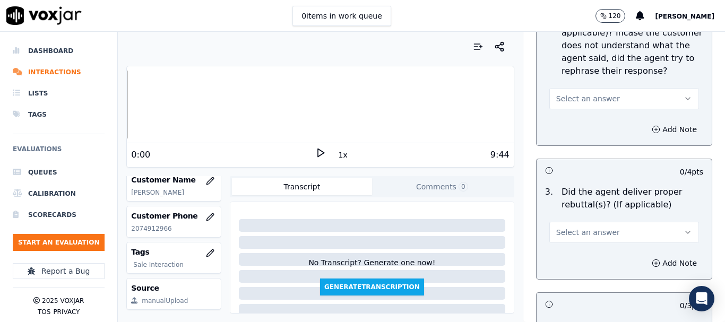
scroll to position [1804, 0]
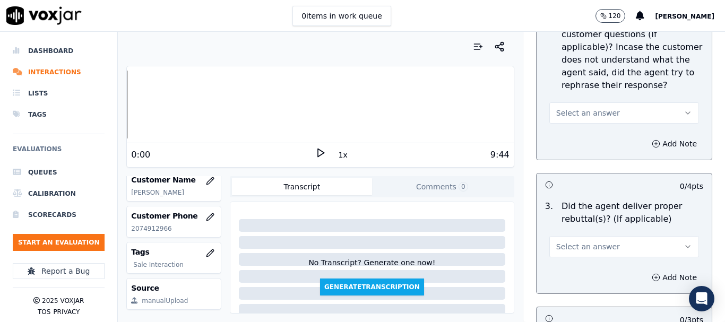
click at [577, 108] on span "Select an answer" at bounding box center [588, 113] width 64 height 11
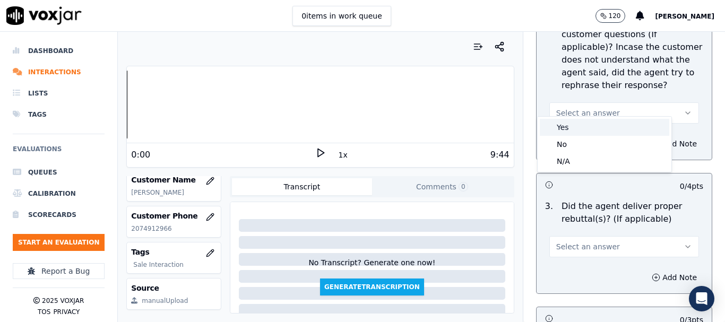
click at [590, 128] on div "Yes" at bounding box center [604, 127] width 129 height 17
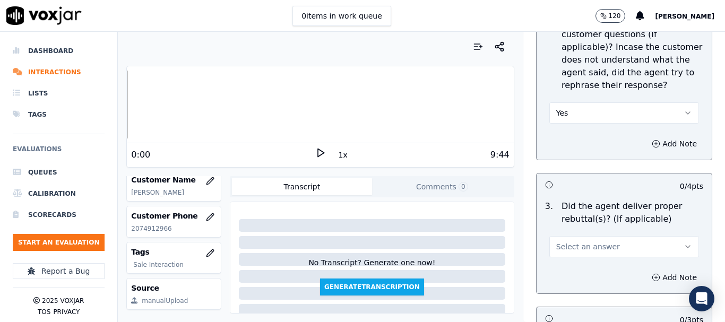
click at [599, 236] on button "Select an answer" at bounding box center [624, 246] width 150 height 21
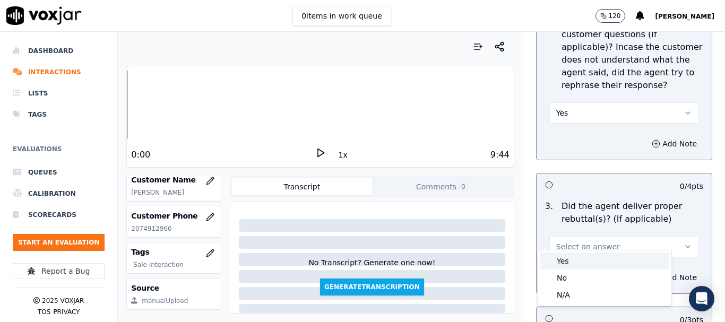
click at [586, 260] on div "Yes" at bounding box center [604, 261] width 129 height 17
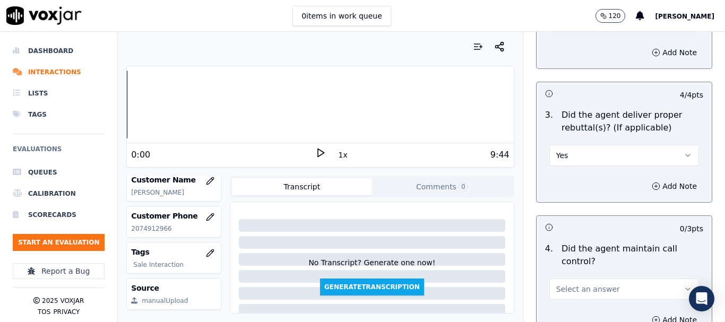
scroll to position [2122, 0]
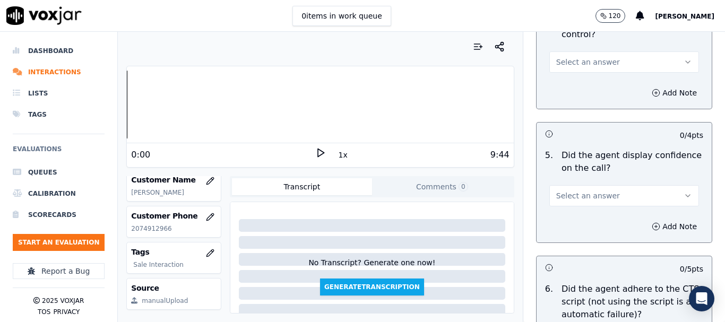
click at [569, 57] on span "Select an answer" at bounding box center [588, 62] width 64 height 11
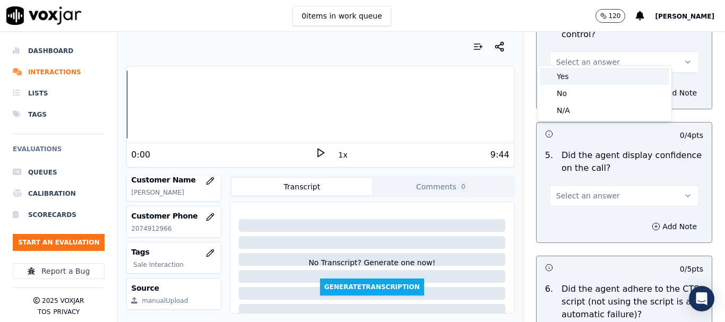
click at [570, 77] on div "Yes" at bounding box center [604, 76] width 129 height 17
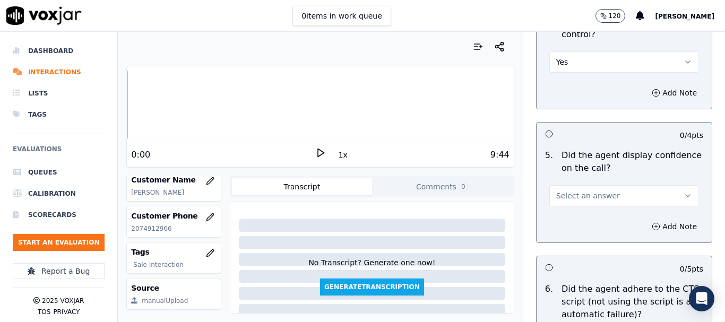
click at [575, 190] on span "Select an answer" at bounding box center [588, 195] width 64 height 11
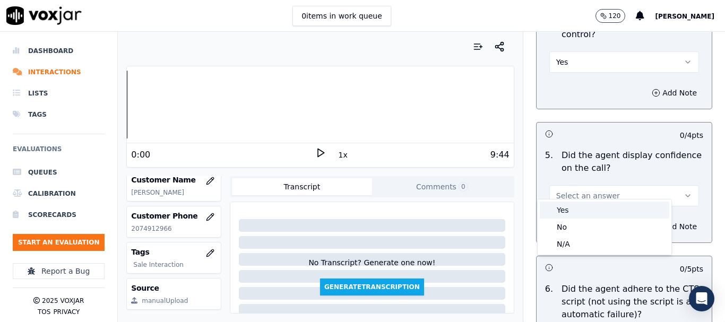
click at [582, 213] on div "Yes" at bounding box center [604, 210] width 129 height 17
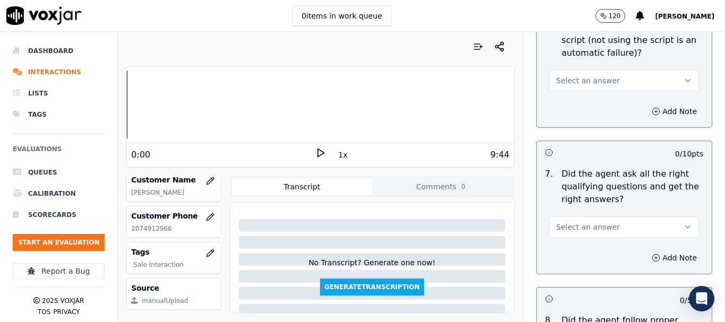
scroll to position [2387, 0]
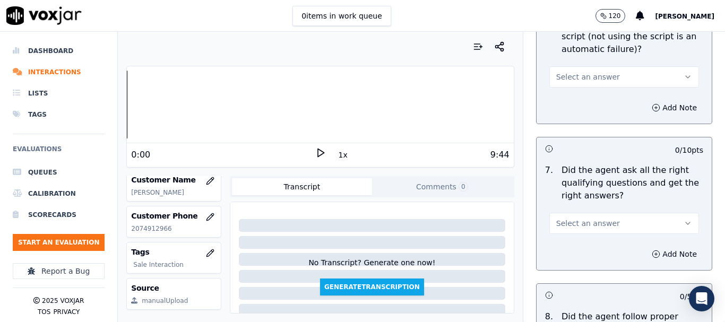
click at [567, 72] on span "Select an answer" at bounding box center [588, 77] width 64 height 11
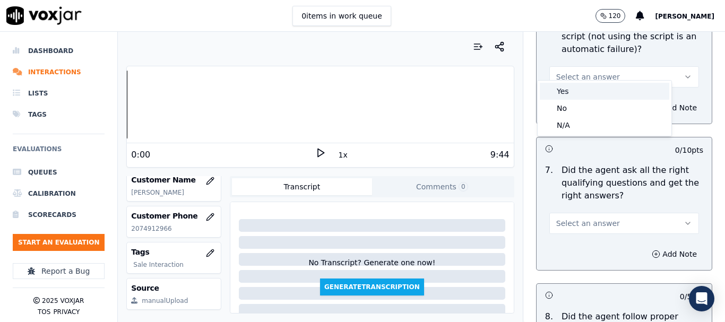
click at [570, 93] on div "Yes" at bounding box center [604, 91] width 129 height 17
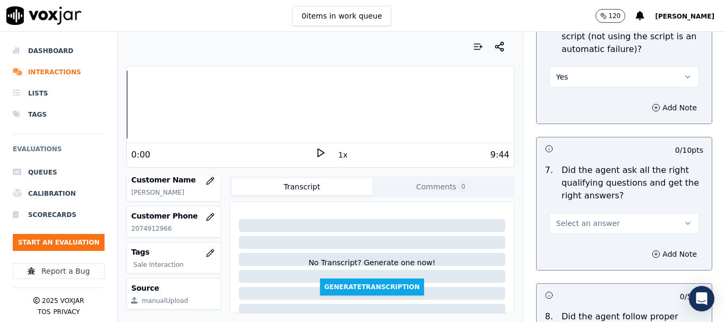
click at [576, 218] on span "Select an answer" at bounding box center [588, 223] width 64 height 11
click at [578, 238] on div "Yes" at bounding box center [604, 237] width 129 height 17
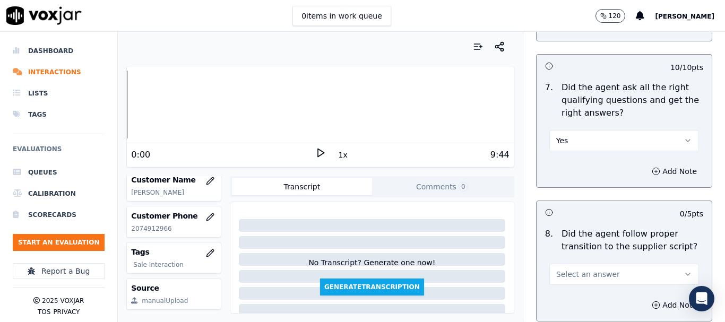
scroll to position [2653, 0]
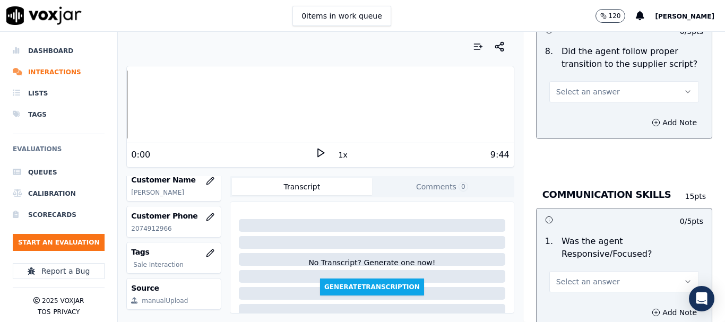
drag, startPoint x: 558, startPoint y: 85, endPoint x: 563, endPoint y: 91, distance: 8.3
click at [558, 86] on span "Select an answer" at bounding box center [588, 91] width 64 height 11
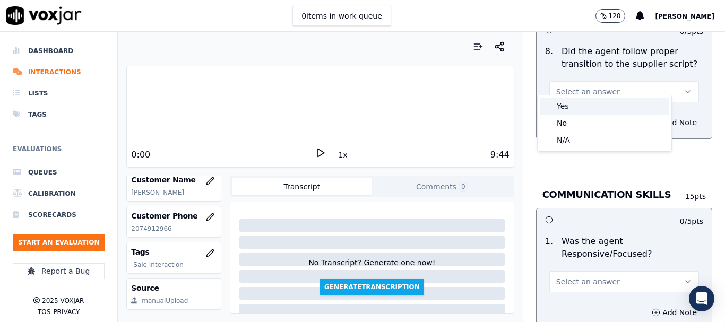
click at [566, 110] on div "Yes" at bounding box center [604, 106] width 129 height 17
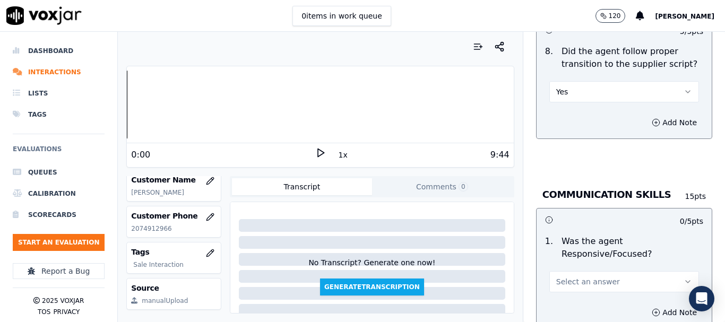
drag, startPoint x: 590, startPoint y: 273, endPoint x: 580, endPoint y: 281, distance: 13.2
click at [589, 276] on span "Select an answer" at bounding box center [588, 281] width 64 height 11
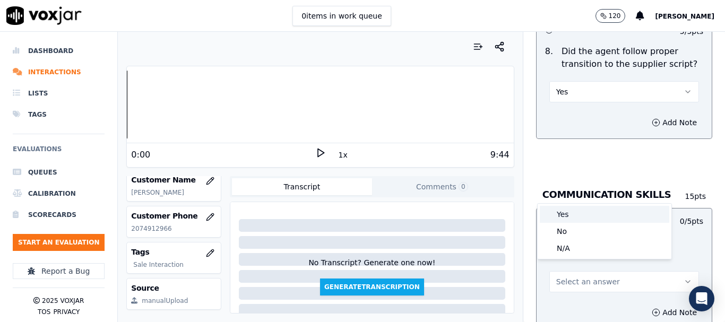
click at [579, 213] on div "Yes" at bounding box center [604, 214] width 129 height 17
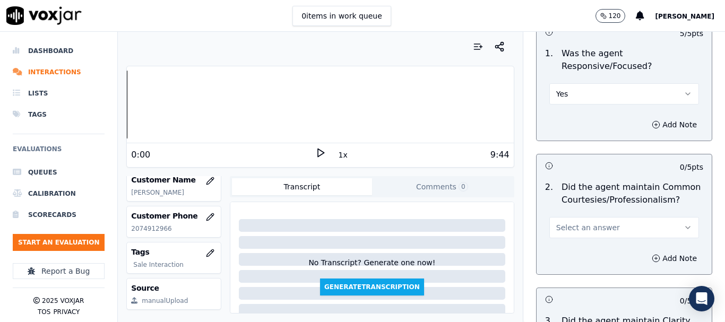
scroll to position [2971, 0]
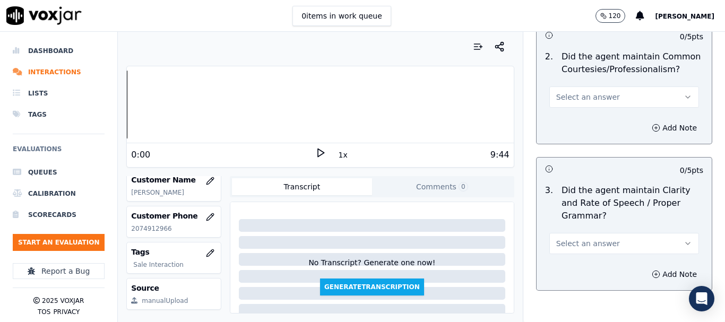
click at [567, 92] on span "Select an answer" at bounding box center [588, 97] width 64 height 11
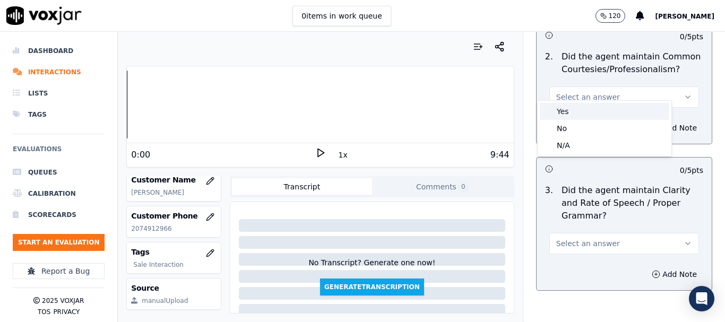
drag, startPoint x: 571, startPoint y: 109, endPoint x: 579, endPoint y: 119, distance: 12.1
click at [572, 109] on div "Yes" at bounding box center [604, 111] width 129 height 17
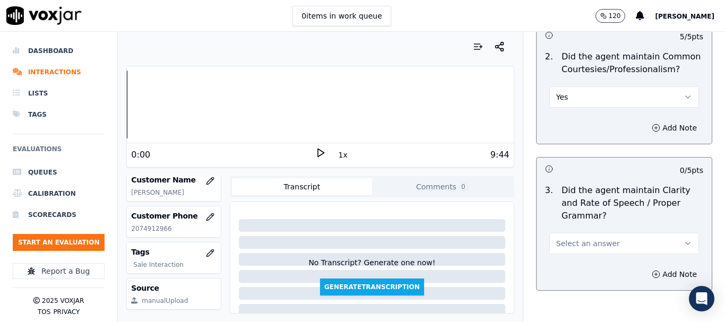
click at [598, 237] on button "Select an answer" at bounding box center [624, 243] width 150 height 21
click at [593, 252] on div "Yes" at bounding box center [604, 257] width 129 height 17
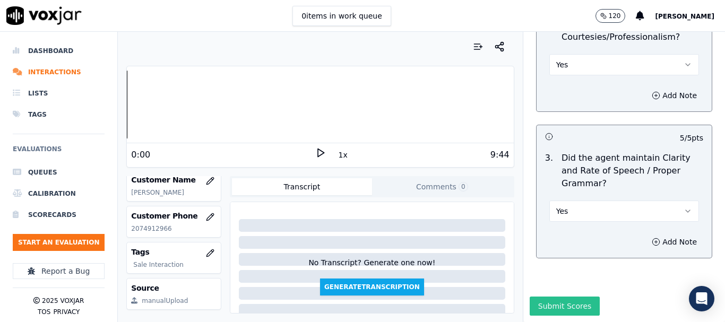
click at [568, 297] on button "Submit Scores" at bounding box center [564, 306] width 71 height 19
